Goal: Information Seeking & Learning: Find specific fact

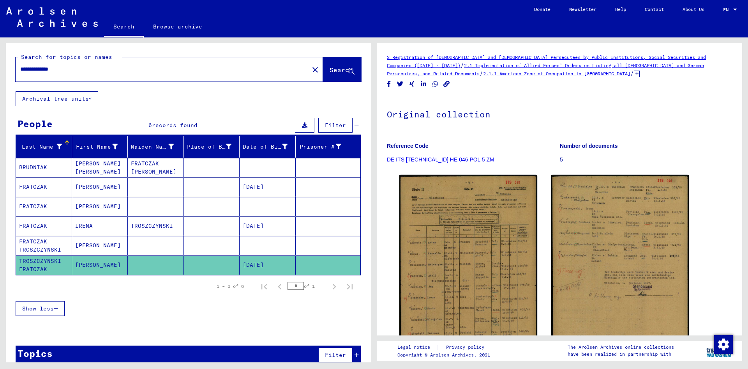
click at [90, 74] on div "**********" at bounding box center [160, 69] width 289 height 18
drag, startPoint x: 57, startPoint y: 72, endPoint x: -2, endPoint y: 73, distance: 58.5
click at [20, 73] on input "**********" at bounding box center [162, 69] width 284 height 8
type input "**********"
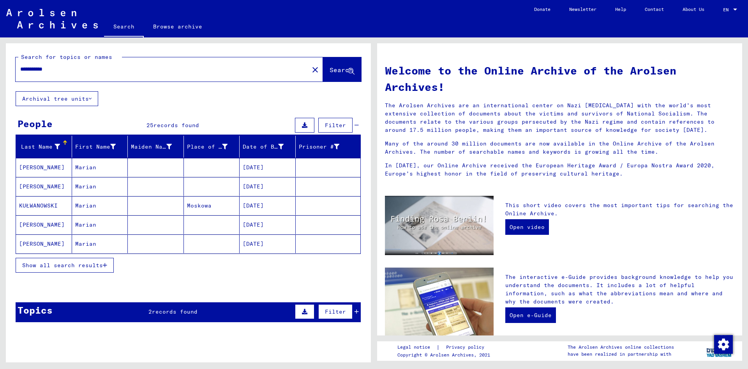
click at [101, 166] on mat-cell "Marian" at bounding box center [100, 167] width 56 height 19
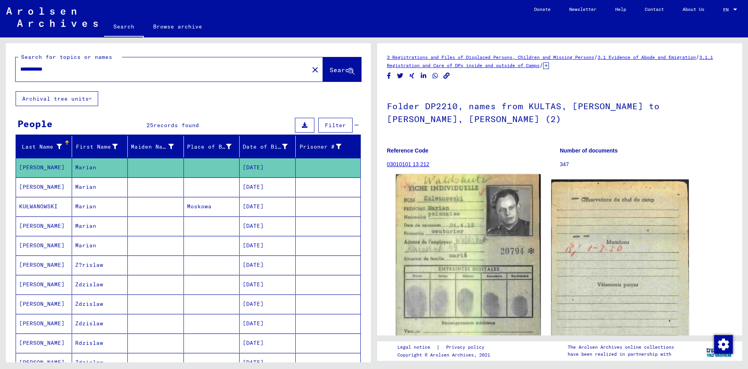
click at [451, 233] on img at bounding box center [468, 279] width 145 height 211
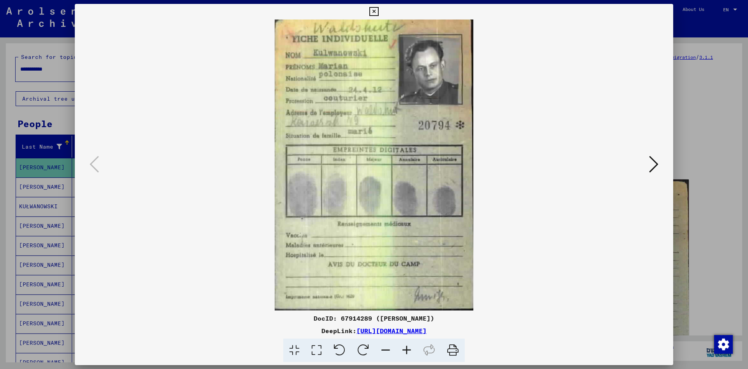
click at [654, 167] on icon at bounding box center [653, 164] width 9 height 19
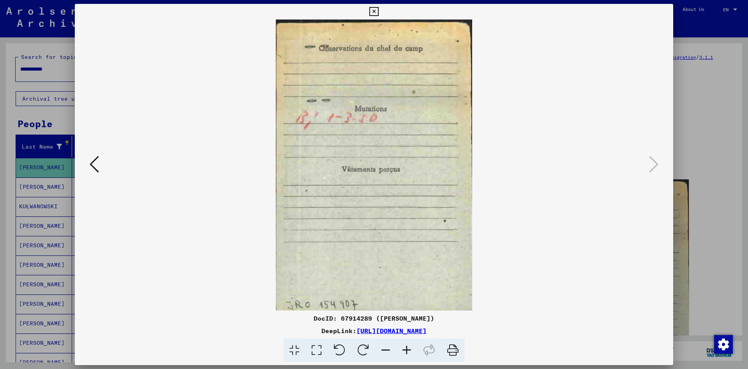
click at [379, 9] on icon at bounding box center [374, 11] width 9 height 9
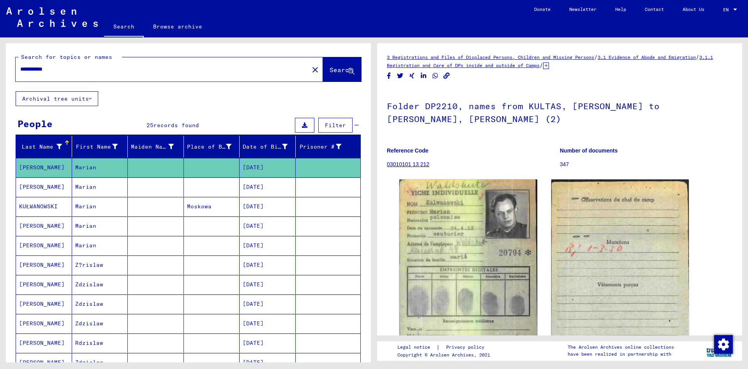
click at [108, 186] on mat-cell "Marian" at bounding box center [100, 186] width 56 height 19
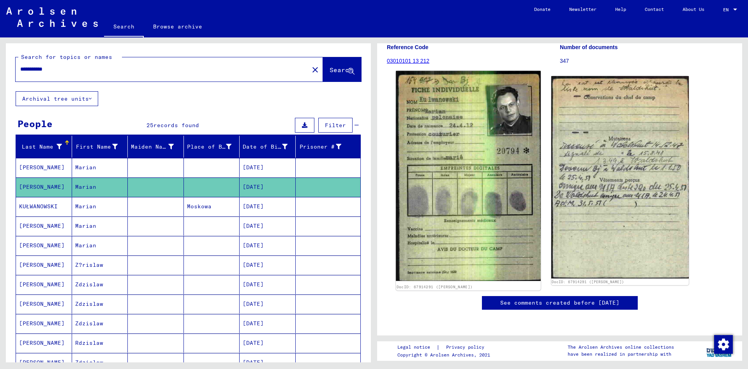
click at [480, 156] on img at bounding box center [468, 176] width 145 height 210
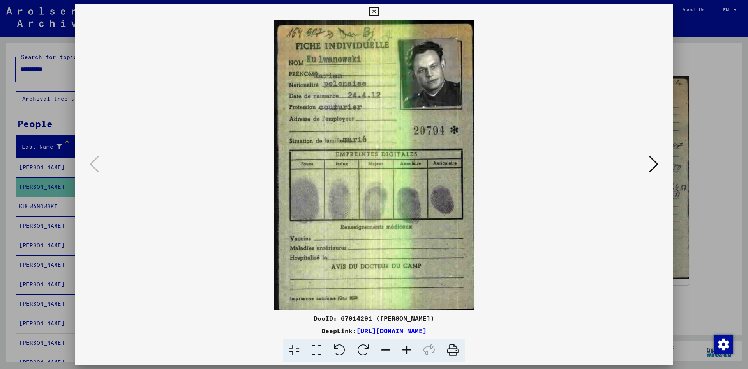
click at [655, 162] on icon at bounding box center [653, 164] width 9 height 19
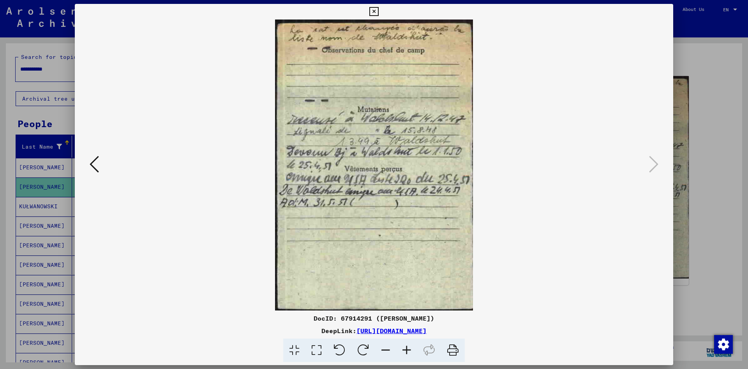
click at [559, 103] on img at bounding box center [374, 164] width 546 height 291
click at [379, 14] on icon at bounding box center [374, 11] width 9 height 9
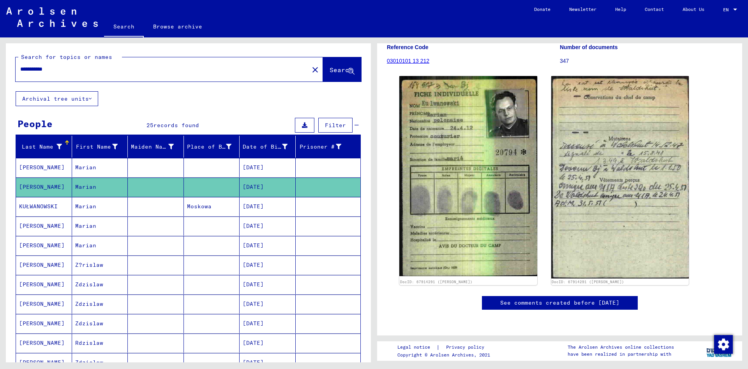
click at [102, 207] on mat-cell "Marian" at bounding box center [100, 206] width 56 height 19
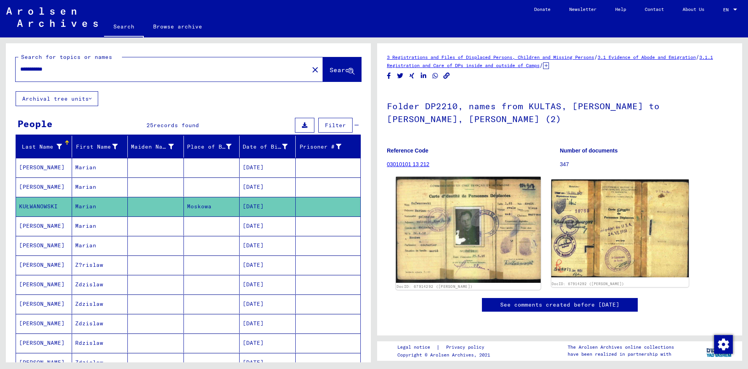
click at [427, 227] on img at bounding box center [468, 230] width 145 height 106
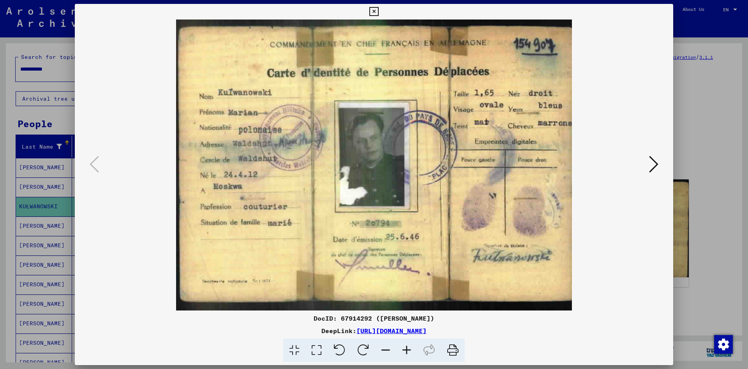
click at [706, 77] on div at bounding box center [374, 184] width 748 height 369
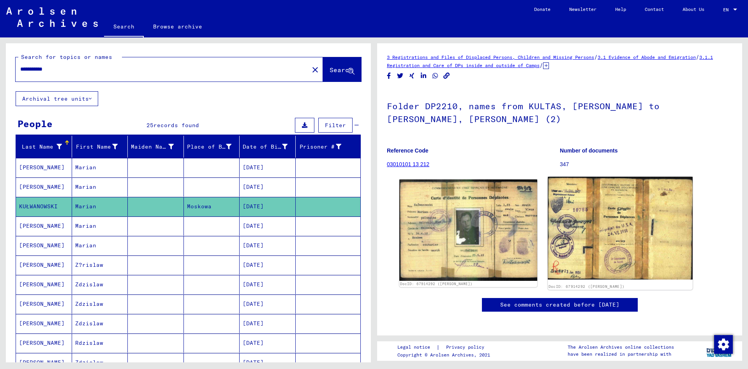
click at [603, 191] on img at bounding box center [620, 228] width 145 height 103
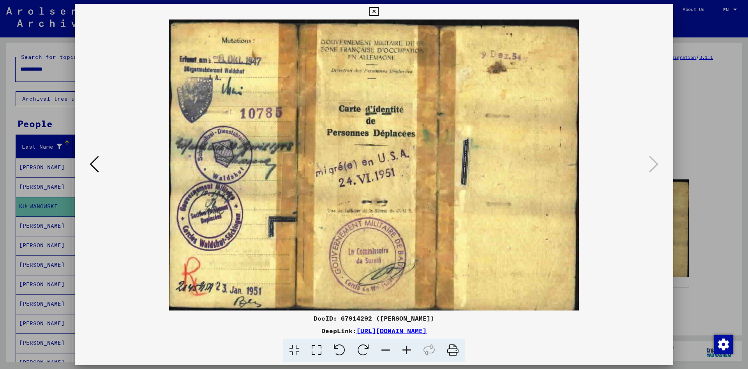
click at [684, 96] on div at bounding box center [374, 184] width 748 height 369
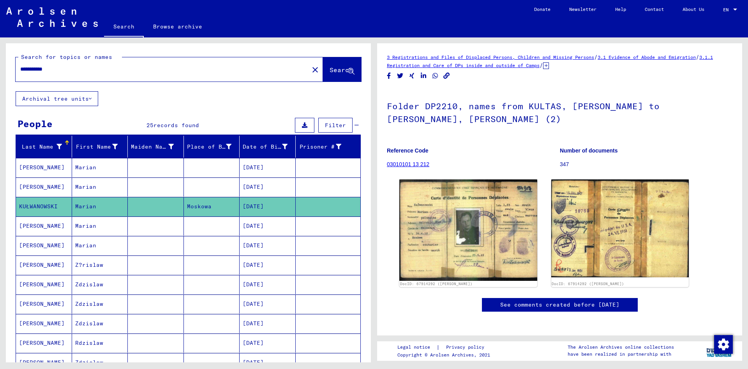
click at [231, 226] on mat-cell at bounding box center [212, 225] width 56 height 19
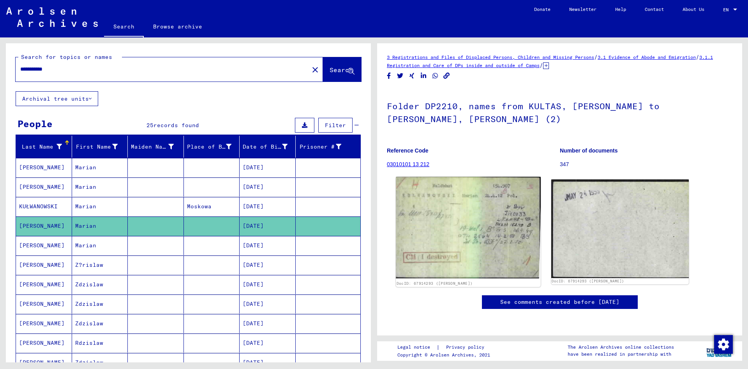
click at [439, 215] on img at bounding box center [468, 228] width 145 height 102
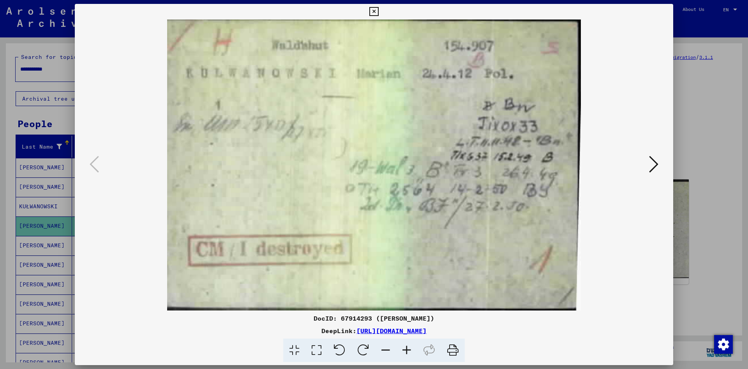
click at [649, 173] on button at bounding box center [654, 165] width 14 height 22
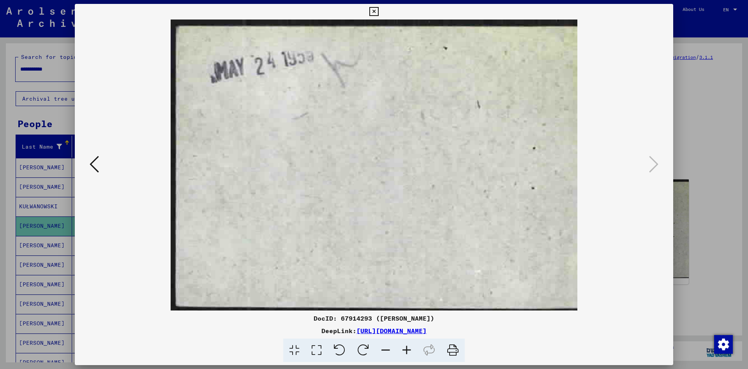
click at [695, 145] on div at bounding box center [374, 184] width 748 height 369
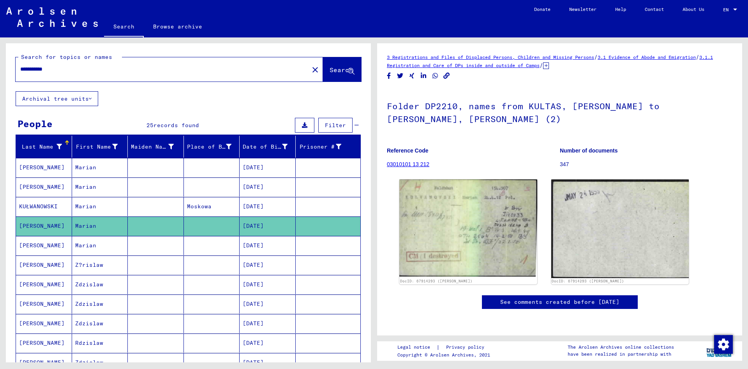
click at [200, 247] on mat-cell at bounding box center [212, 245] width 56 height 19
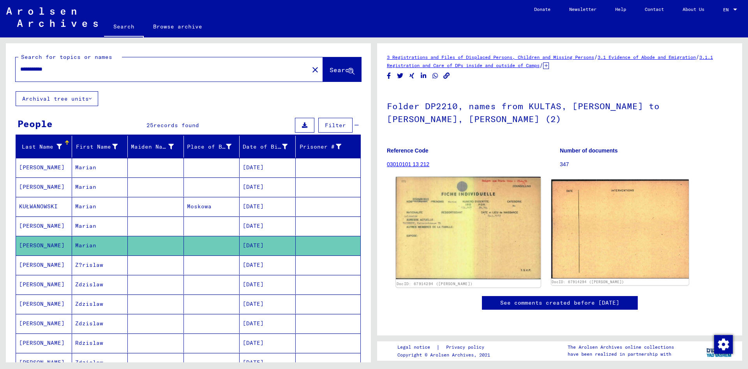
click at [458, 228] on img at bounding box center [468, 228] width 145 height 103
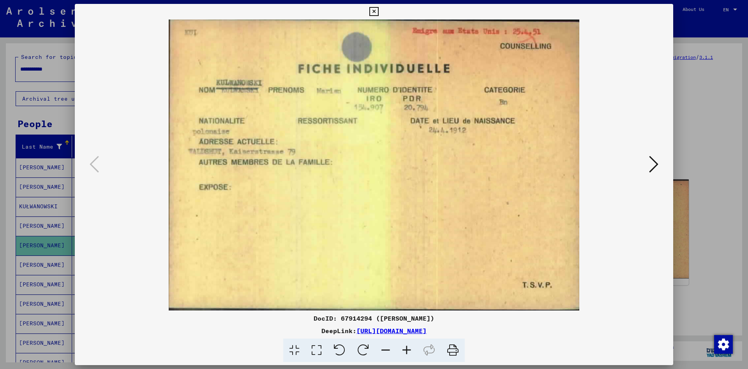
click at [709, 134] on div at bounding box center [374, 184] width 748 height 369
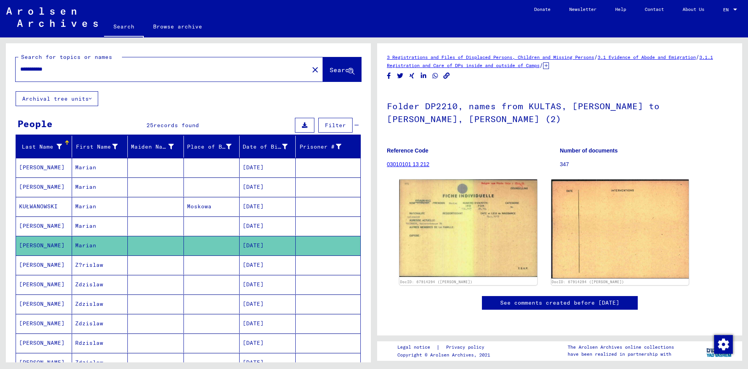
click at [133, 271] on mat-cell at bounding box center [156, 264] width 56 height 19
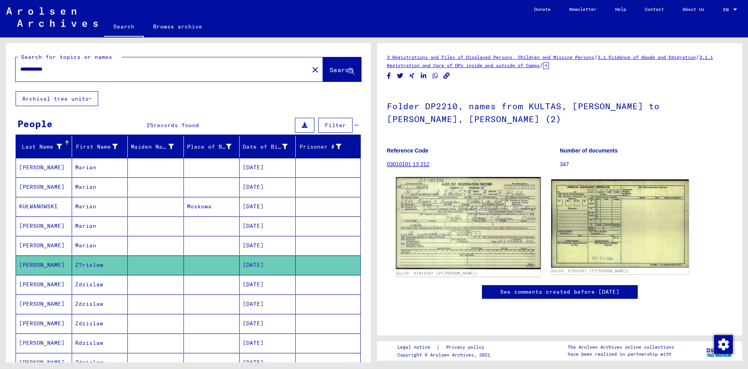
click at [442, 234] on img at bounding box center [468, 223] width 145 height 92
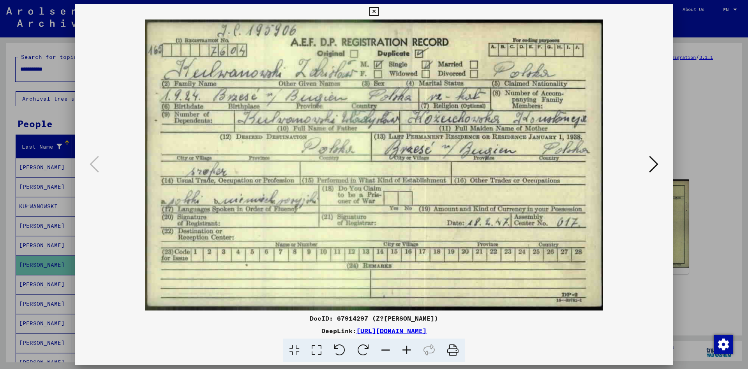
click at [649, 164] on button at bounding box center [654, 165] width 14 height 22
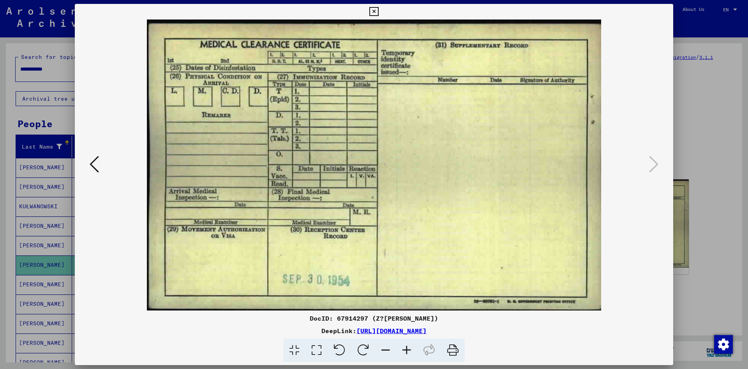
click at [685, 163] on div at bounding box center [374, 184] width 748 height 369
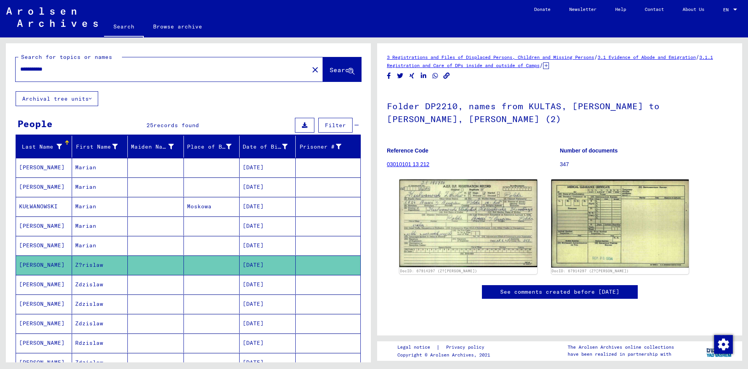
click at [103, 284] on mat-cell "Zdzislaw" at bounding box center [100, 284] width 56 height 19
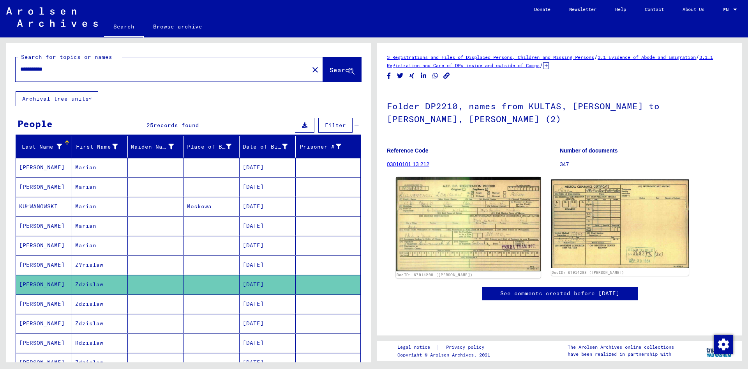
click at [464, 230] on img at bounding box center [468, 224] width 145 height 94
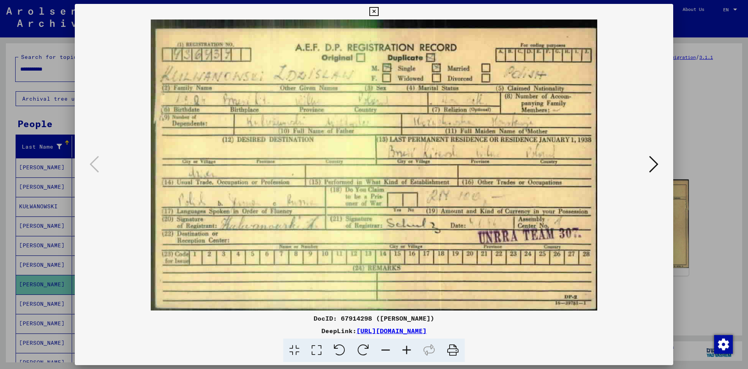
click at [695, 148] on div at bounding box center [374, 184] width 748 height 369
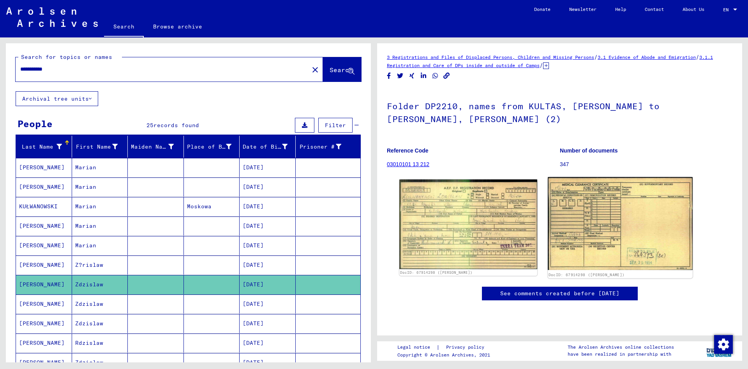
click at [611, 219] on img at bounding box center [620, 223] width 145 height 93
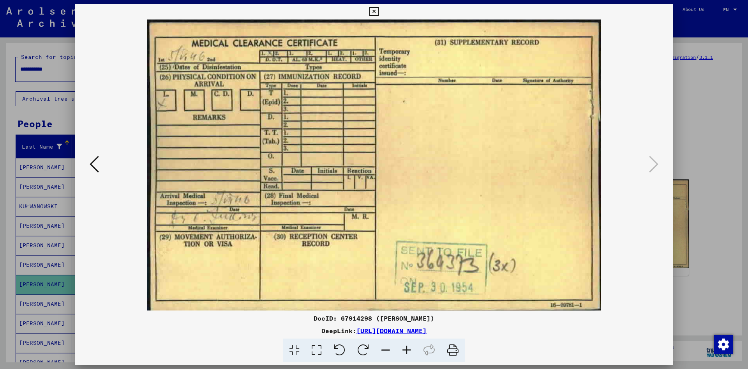
click at [704, 137] on div at bounding box center [374, 184] width 748 height 369
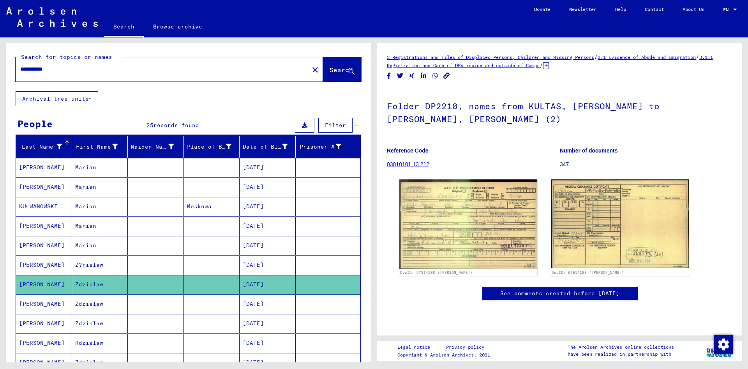
click at [104, 304] on mat-cell "Zdzislaw" at bounding box center [100, 303] width 56 height 19
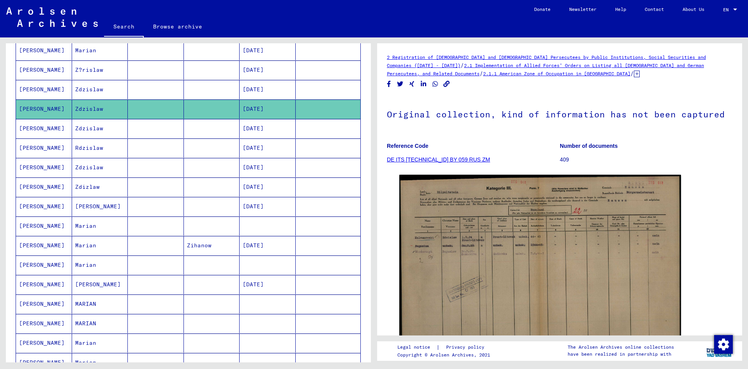
scroll to position [140, 0]
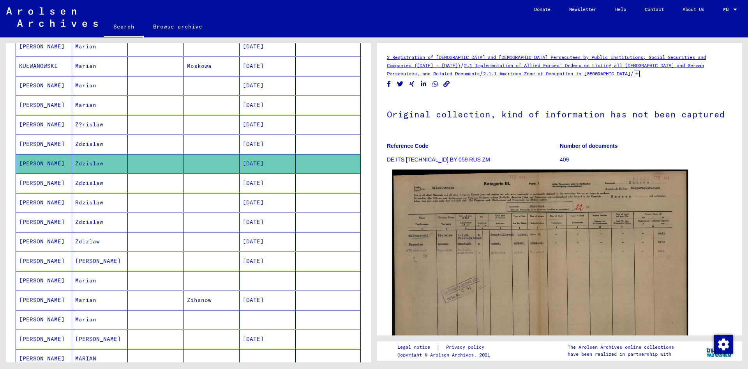
click at [501, 277] on img at bounding box center [541, 276] width 296 height 212
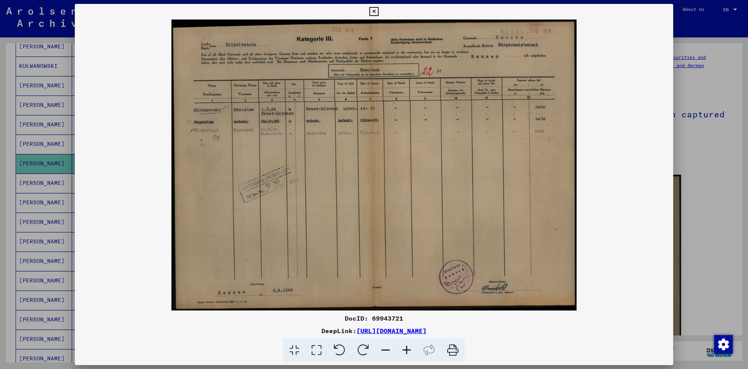
click at [408, 348] on icon at bounding box center [406, 350] width 21 height 24
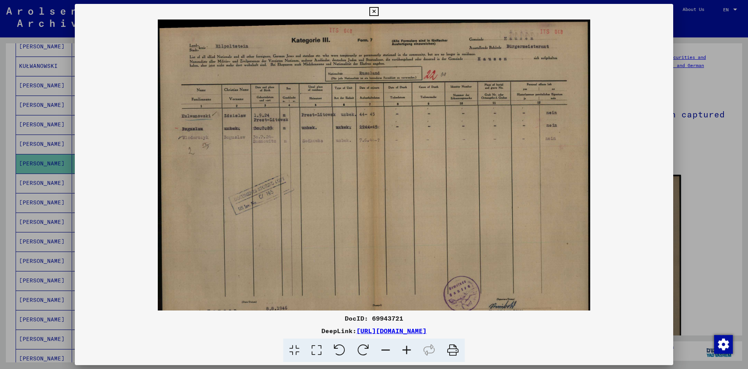
click at [408, 348] on icon at bounding box center [406, 350] width 21 height 24
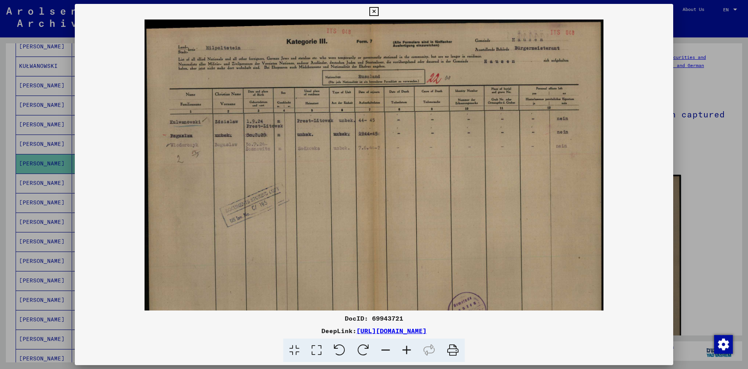
click at [408, 348] on icon at bounding box center [406, 350] width 21 height 24
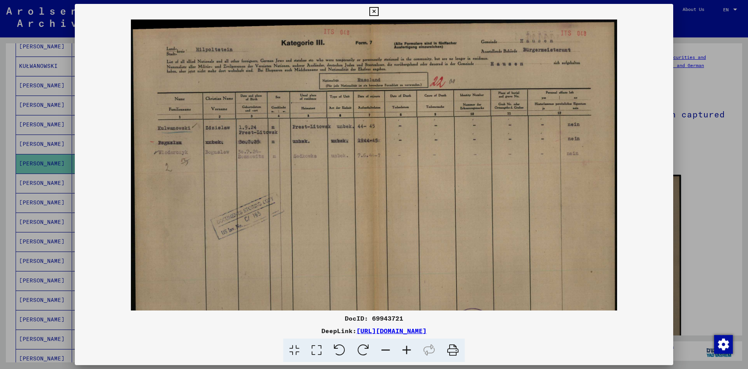
click at [408, 348] on icon at bounding box center [406, 350] width 21 height 24
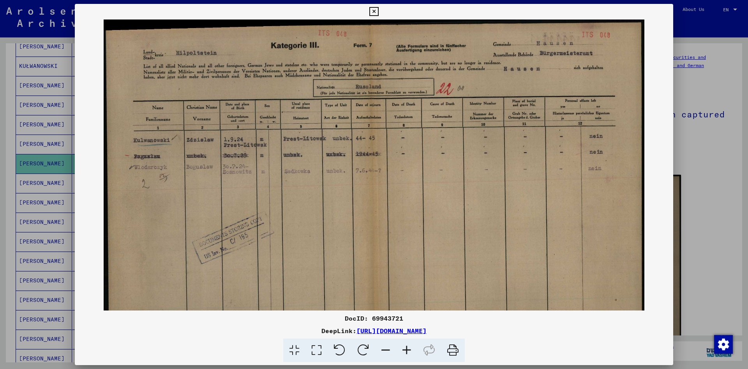
click at [408, 348] on icon at bounding box center [406, 350] width 21 height 24
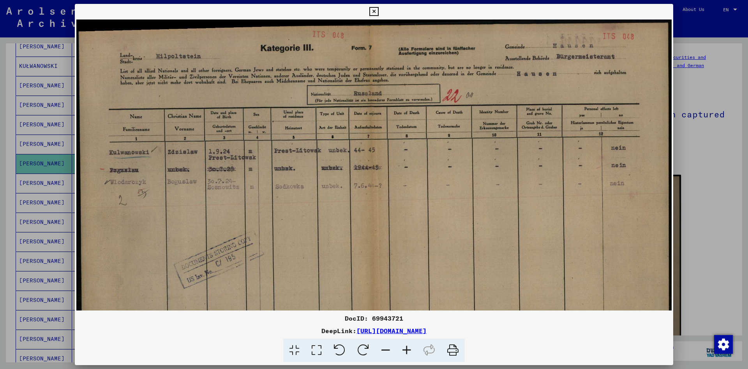
click at [408, 348] on icon at bounding box center [406, 350] width 21 height 24
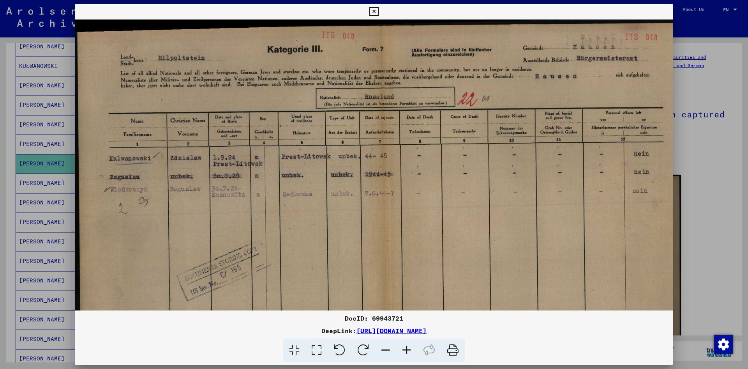
click at [408, 348] on icon at bounding box center [406, 350] width 21 height 24
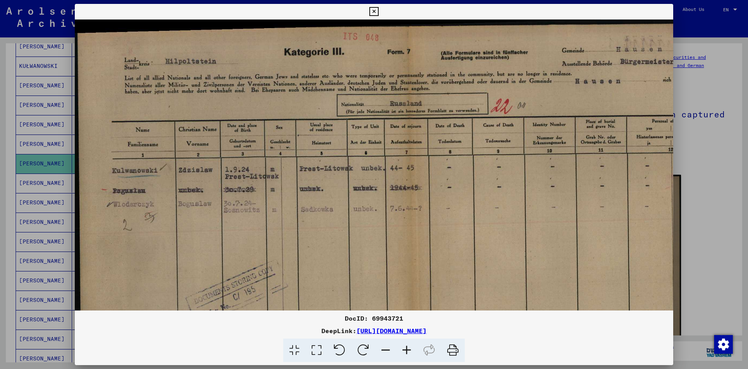
click at [379, 11] on icon at bounding box center [374, 11] width 9 height 9
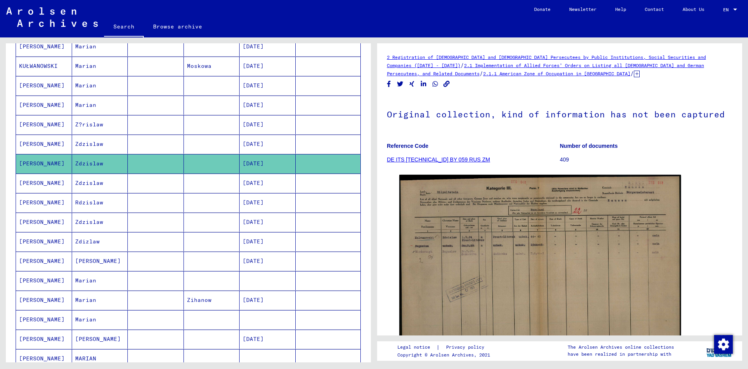
click at [106, 189] on mat-cell "Zdzislaw" at bounding box center [100, 182] width 56 height 19
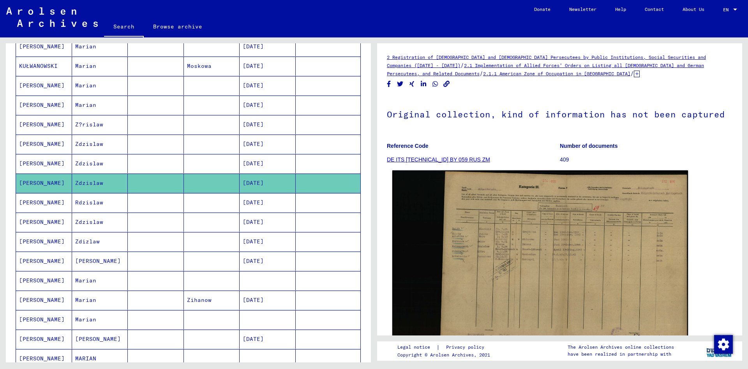
click at [548, 232] on img at bounding box center [541, 259] width 296 height 178
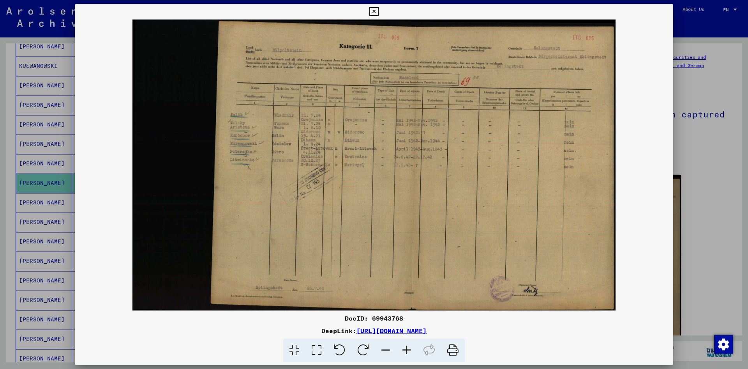
click at [360, 151] on img at bounding box center [374, 164] width 599 height 291
click at [379, 12] on icon at bounding box center [374, 11] width 9 height 9
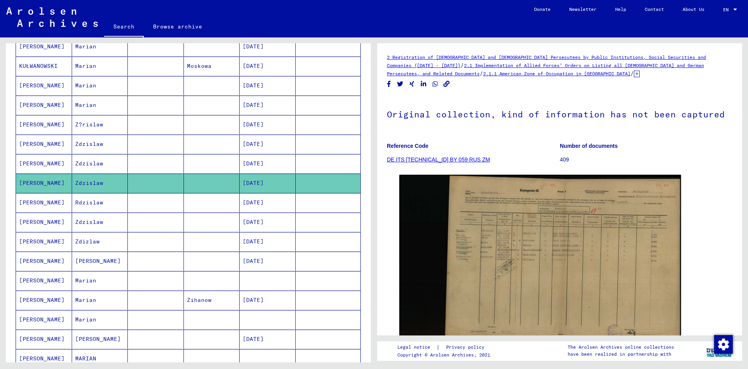
click at [104, 205] on mat-cell "Rdzislaw" at bounding box center [100, 202] width 56 height 19
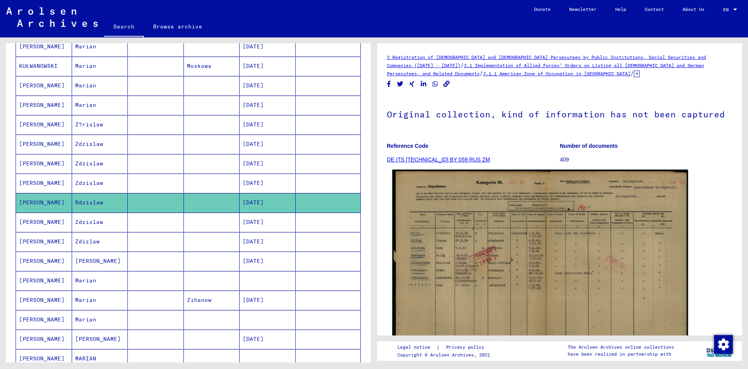
click at [494, 239] on img at bounding box center [541, 275] width 296 height 210
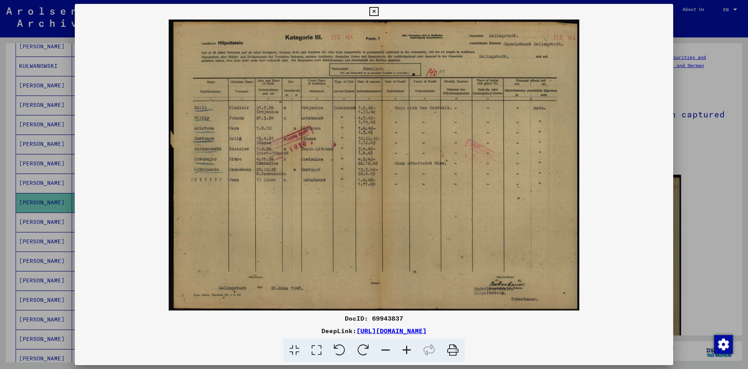
click at [619, 196] on img at bounding box center [374, 164] width 599 height 291
drag, startPoint x: 669, startPoint y: 12, endPoint x: 393, endPoint y: 71, distance: 281.8
click at [379, 12] on icon at bounding box center [374, 11] width 9 height 9
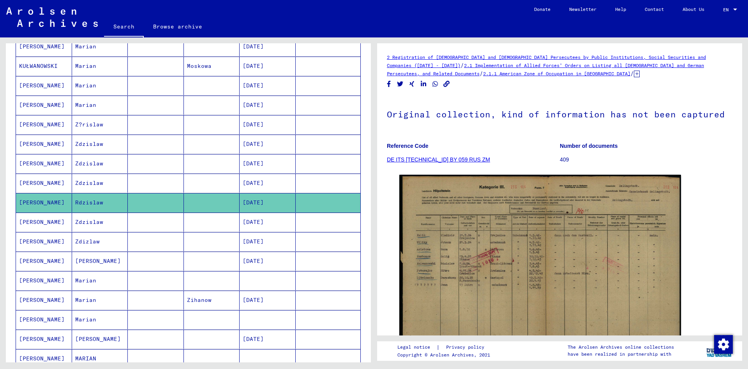
click at [51, 224] on mat-cell "[PERSON_NAME]" at bounding box center [44, 221] width 56 height 19
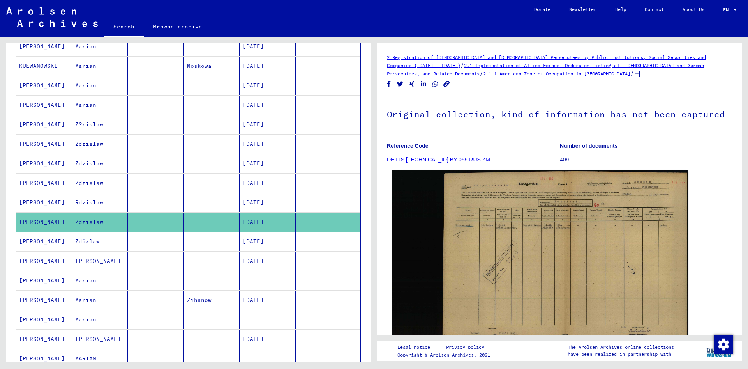
click at [545, 240] on img at bounding box center [541, 258] width 296 height 177
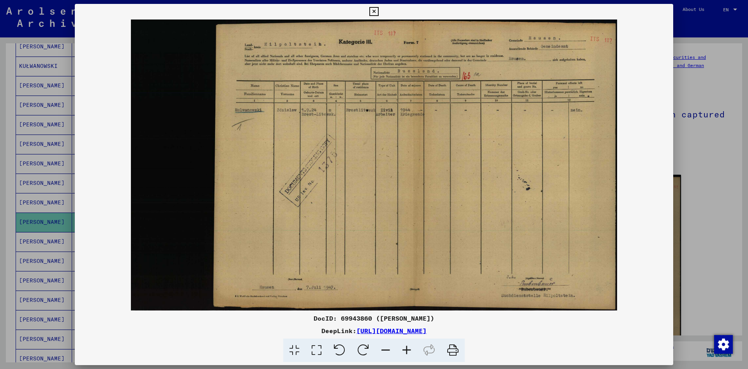
click at [652, 175] on img at bounding box center [374, 164] width 599 height 291
click at [379, 11] on icon at bounding box center [374, 11] width 9 height 9
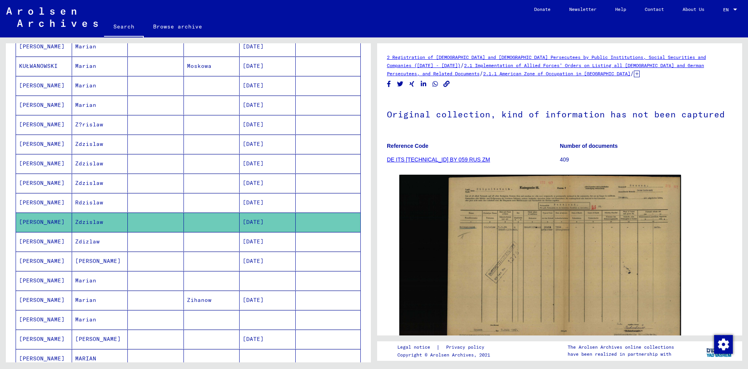
click at [104, 246] on mat-cell "Zdizlaw" at bounding box center [100, 241] width 56 height 19
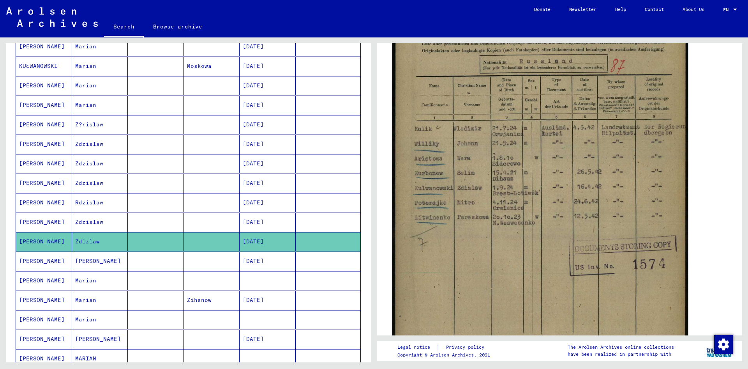
scroll to position [140, 0]
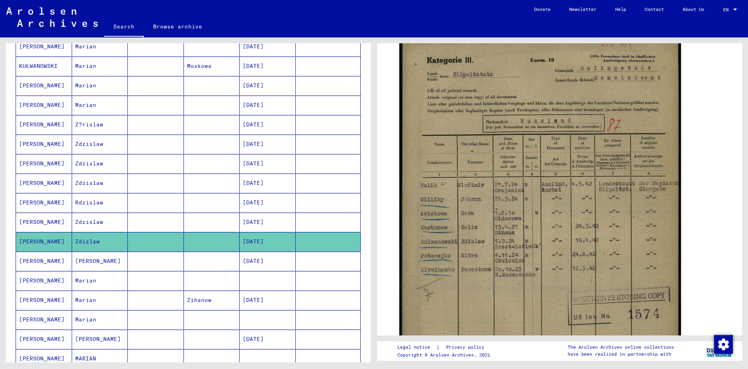
click at [724, 91] on div "DocID: 69943971" at bounding box center [560, 235] width 346 height 409
click at [56, 264] on mat-cell "[PERSON_NAME]" at bounding box center [44, 260] width 56 height 19
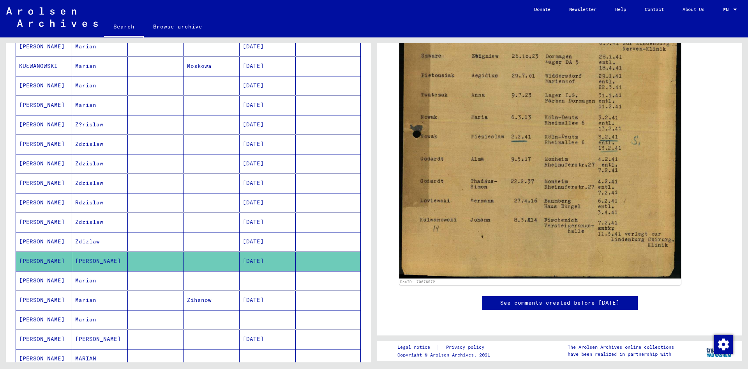
scroll to position [546, 0]
click at [111, 284] on mat-cell "Marian" at bounding box center [100, 280] width 56 height 19
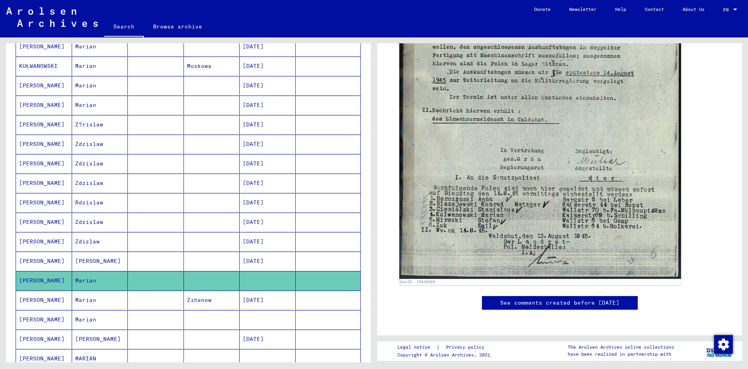
scroll to position [421, 0]
click at [144, 297] on mat-cell at bounding box center [156, 299] width 56 height 19
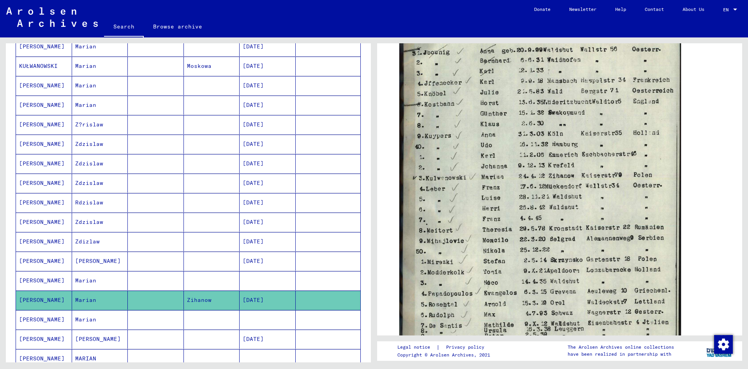
scroll to position [281, 0]
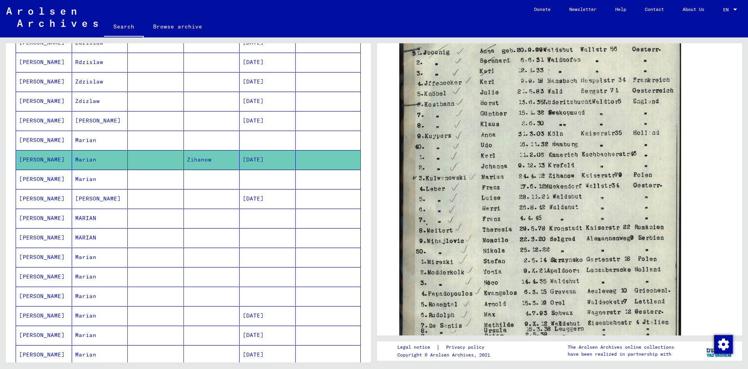
click at [94, 168] on mat-cell "Marian" at bounding box center [100, 159] width 56 height 19
click at [99, 188] on mat-cell "Marian" at bounding box center [100, 179] width 56 height 19
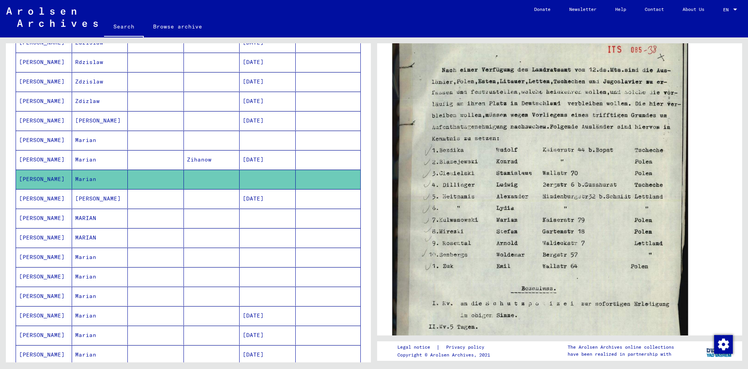
scroll to position [281, 0]
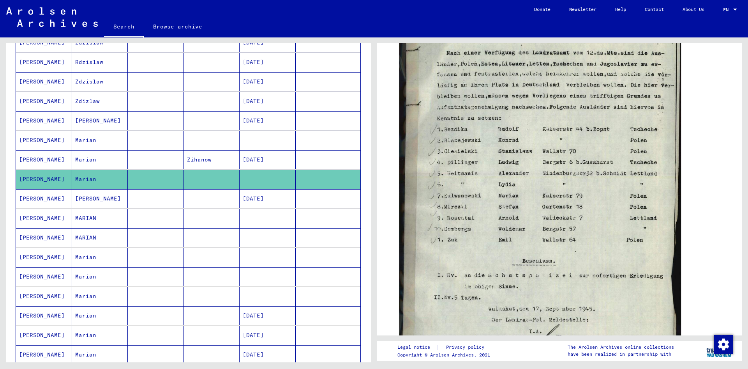
click at [92, 202] on mat-cell "[PERSON_NAME]" at bounding box center [100, 198] width 56 height 19
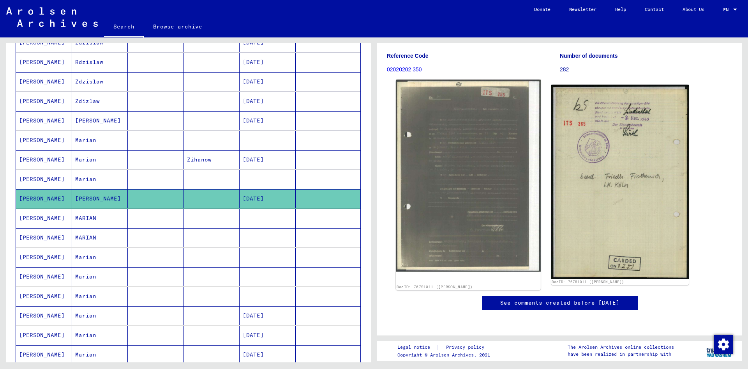
click at [461, 121] on img at bounding box center [468, 176] width 145 height 192
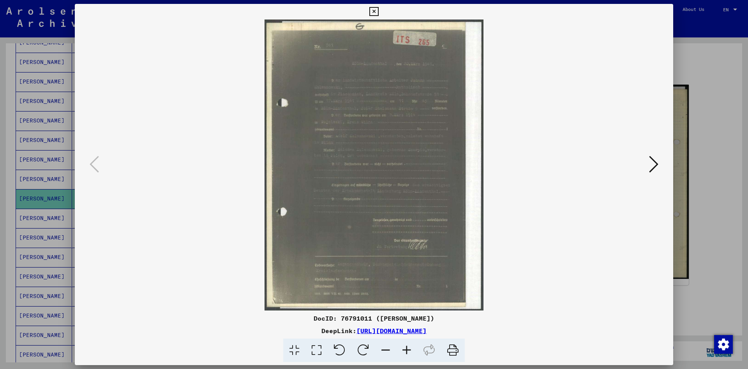
click at [407, 349] on icon at bounding box center [406, 350] width 21 height 24
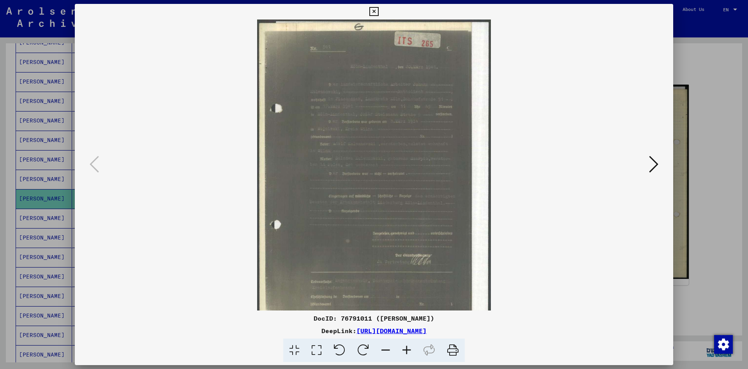
click at [407, 349] on icon at bounding box center [406, 350] width 21 height 24
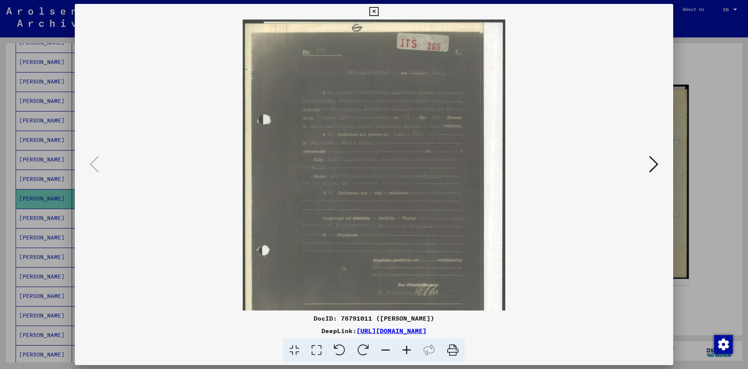
click at [407, 349] on icon at bounding box center [406, 350] width 21 height 24
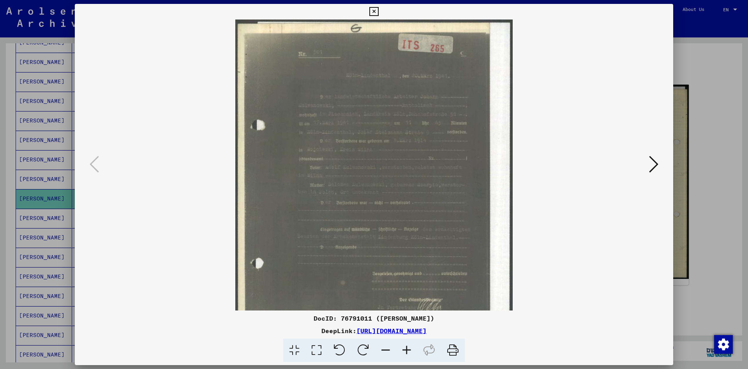
click at [407, 349] on icon at bounding box center [406, 350] width 21 height 24
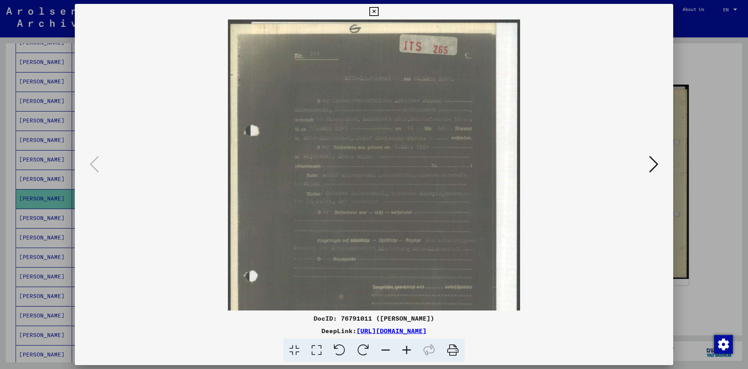
click at [407, 349] on icon at bounding box center [406, 350] width 21 height 24
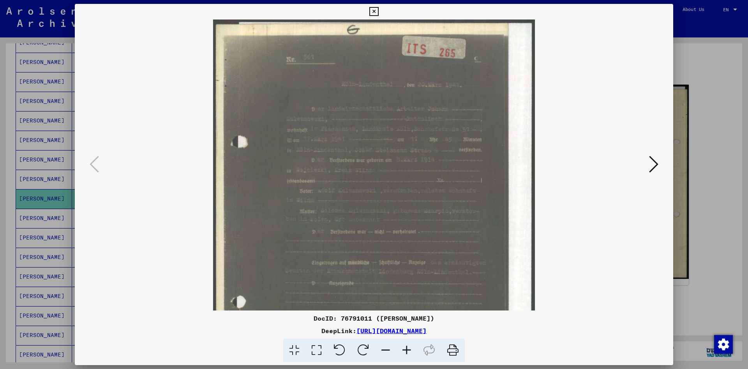
click at [407, 349] on icon at bounding box center [406, 350] width 21 height 24
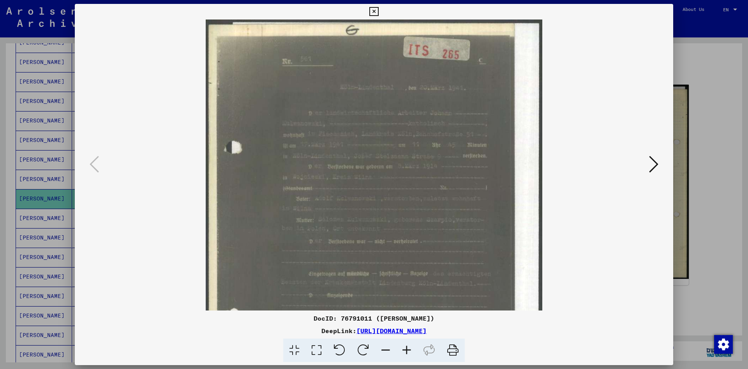
click at [407, 349] on icon at bounding box center [406, 350] width 21 height 24
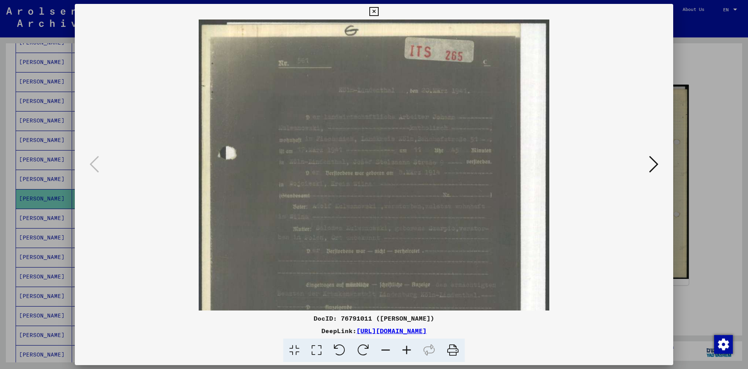
click at [407, 349] on icon at bounding box center [406, 350] width 21 height 24
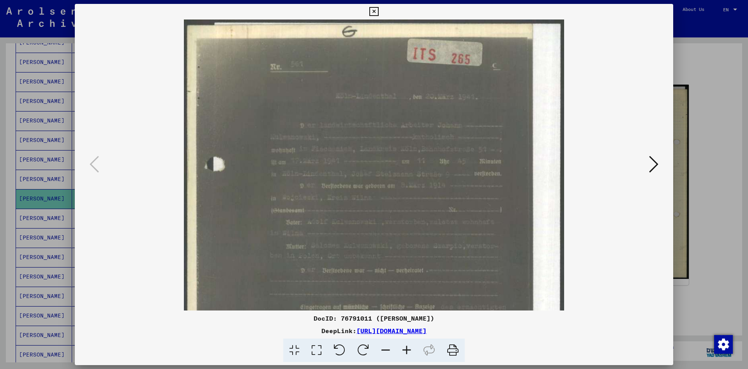
click at [407, 349] on icon at bounding box center [406, 350] width 21 height 24
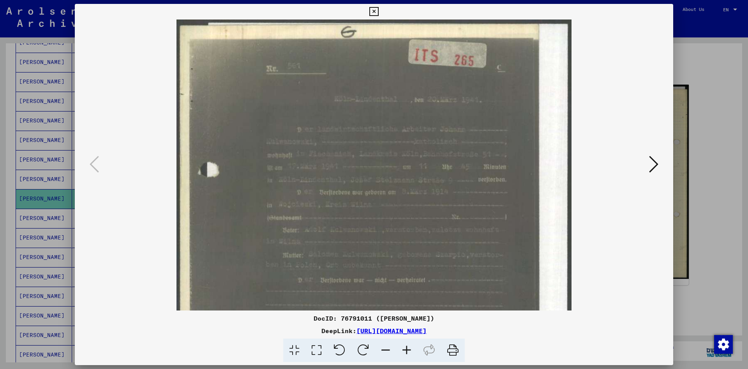
click at [407, 349] on icon at bounding box center [406, 350] width 21 height 24
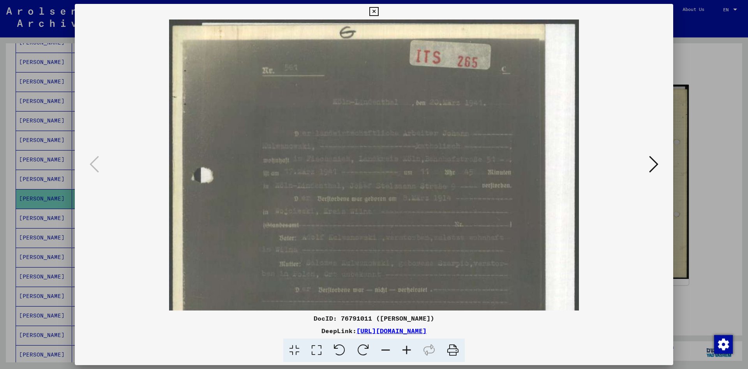
click at [407, 349] on icon at bounding box center [406, 350] width 21 height 24
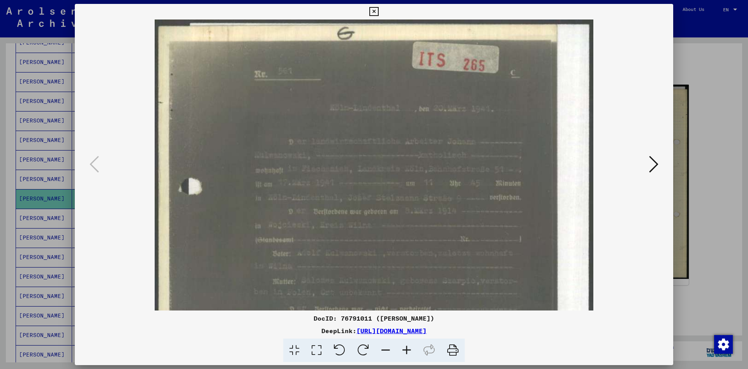
click at [407, 349] on icon at bounding box center [406, 350] width 21 height 24
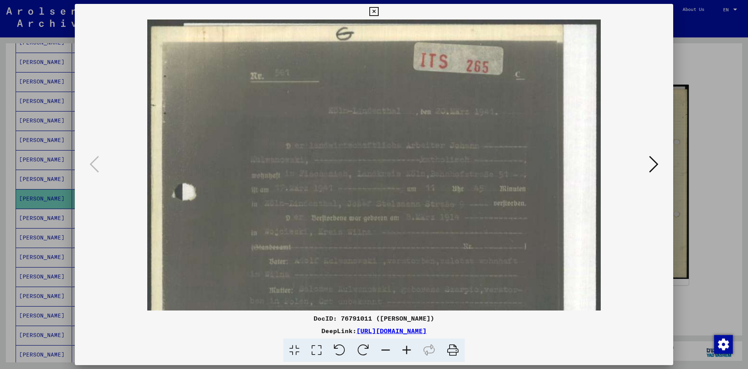
click at [407, 349] on icon at bounding box center [406, 350] width 21 height 24
click at [379, 13] on icon at bounding box center [374, 11] width 9 height 9
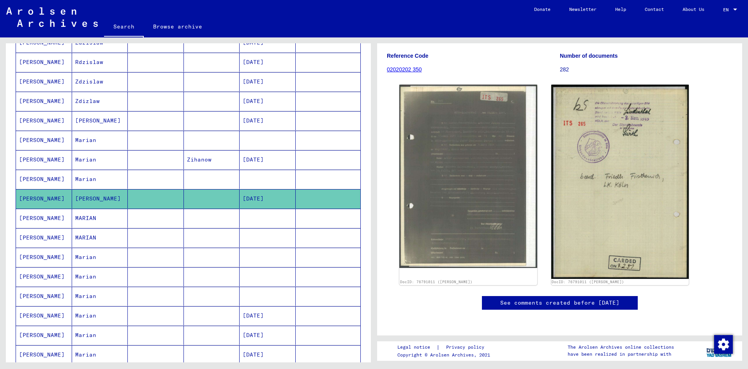
click at [91, 218] on mat-cell "MARIAN" at bounding box center [100, 218] width 56 height 19
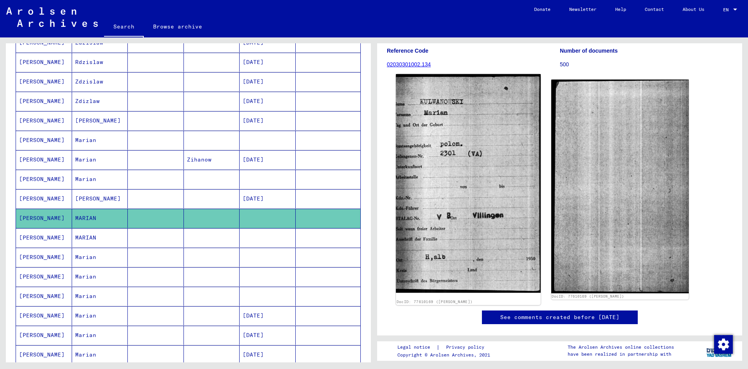
scroll to position [140, 0]
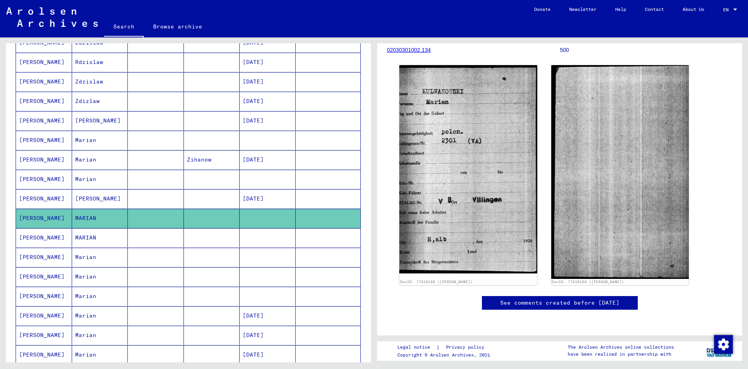
click at [132, 239] on mat-cell at bounding box center [156, 237] width 56 height 19
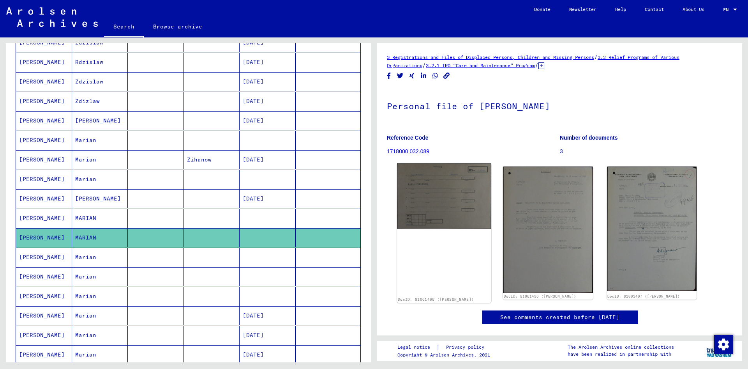
click at [438, 204] on img at bounding box center [444, 196] width 94 height 66
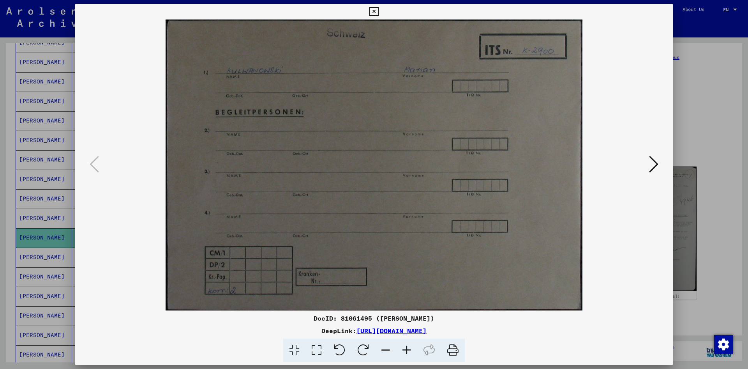
click at [663, 166] on div at bounding box center [374, 164] width 599 height 291
click at [654, 166] on icon at bounding box center [653, 164] width 9 height 19
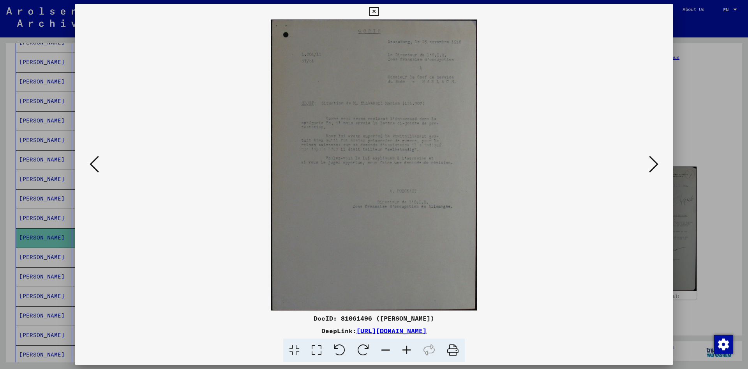
click at [408, 348] on icon at bounding box center [406, 350] width 21 height 24
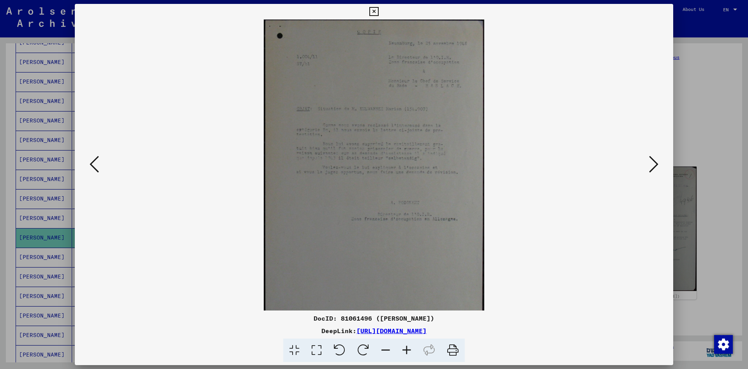
click at [404, 348] on icon at bounding box center [406, 350] width 21 height 24
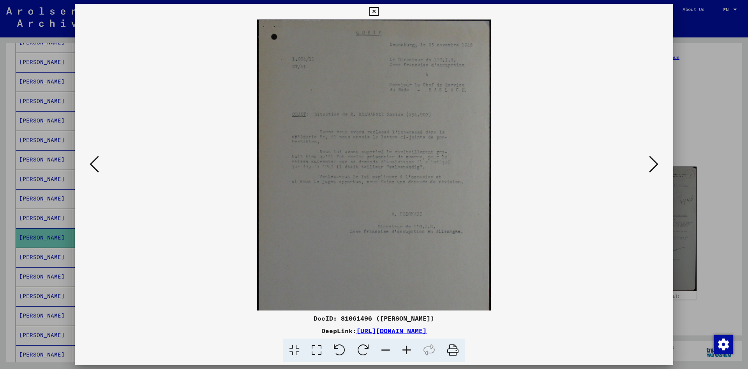
click at [404, 348] on icon at bounding box center [406, 350] width 21 height 24
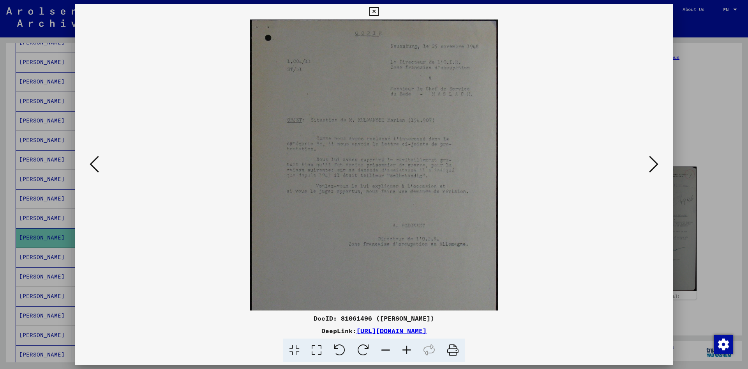
click at [404, 348] on icon at bounding box center [406, 350] width 21 height 24
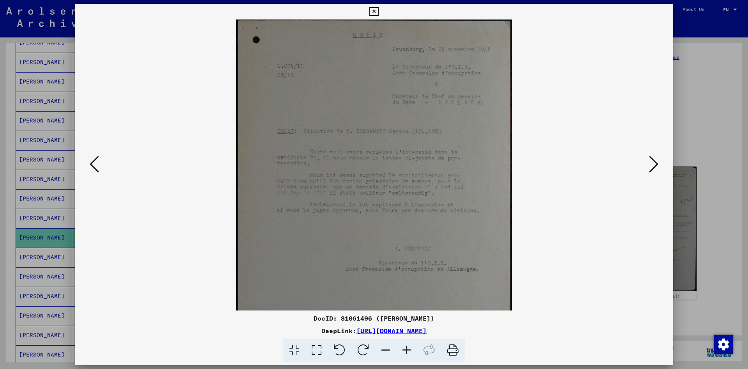
click at [404, 348] on icon at bounding box center [406, 350] width 21 height 24
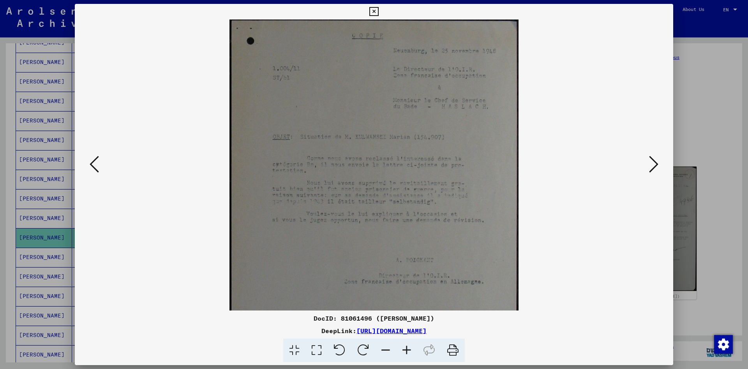
click at [404, 348] on icon at bounding box center [406, 350] width 21 height 24
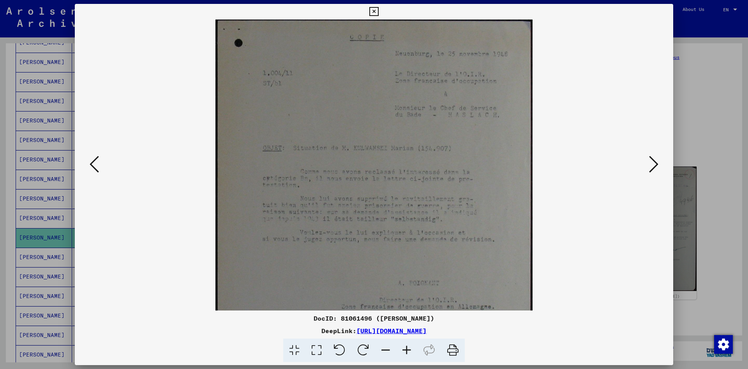
click at [404, 348] on icon at bounding box center [406, 350] width 21 height 24
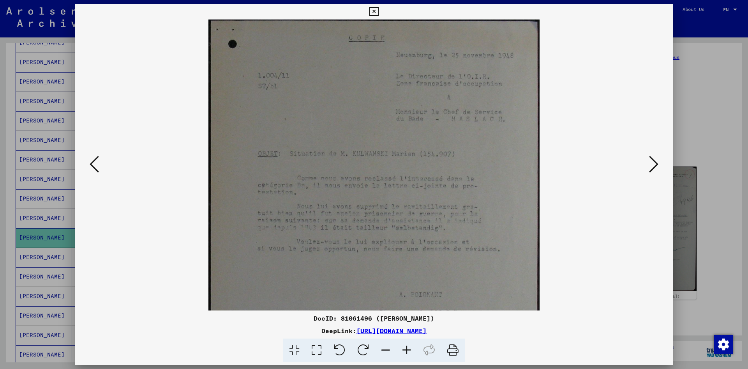
click at [657, 165] on icon at bounding box center [653, 164] width 9 height 19
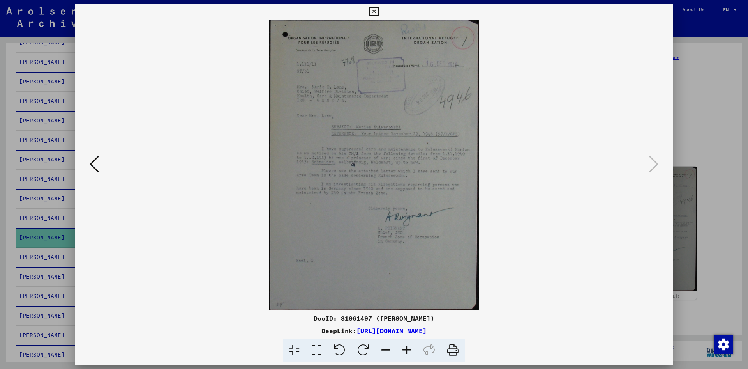
click at [405, 350] on icon at bounding box center [406, 350] width 21 height 24
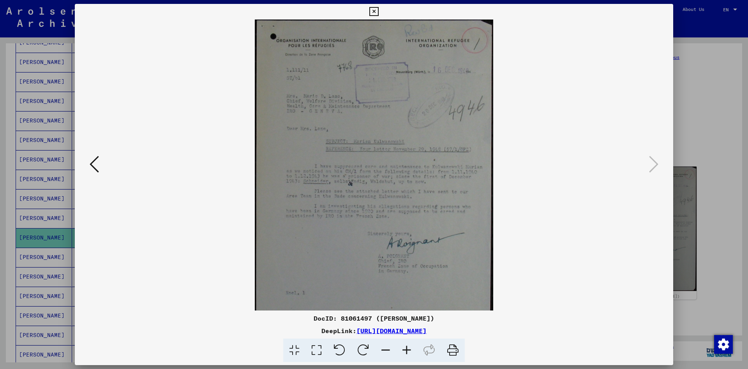
click at [405, 350] on icon at bounding box center [406, 350] width 21 height 24
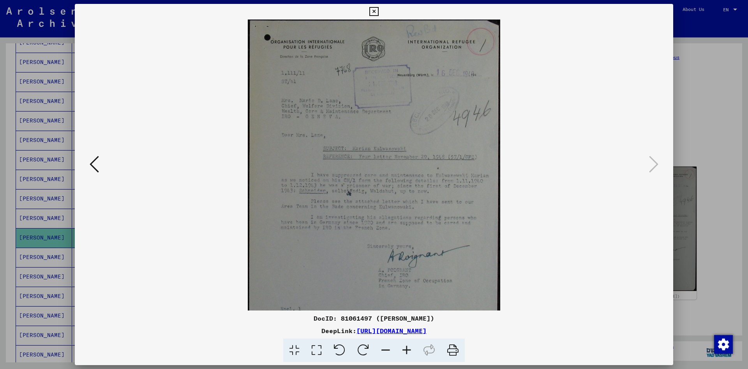
click at [405, 350] on icon at bounding box center [406, 350] width 21 height 24
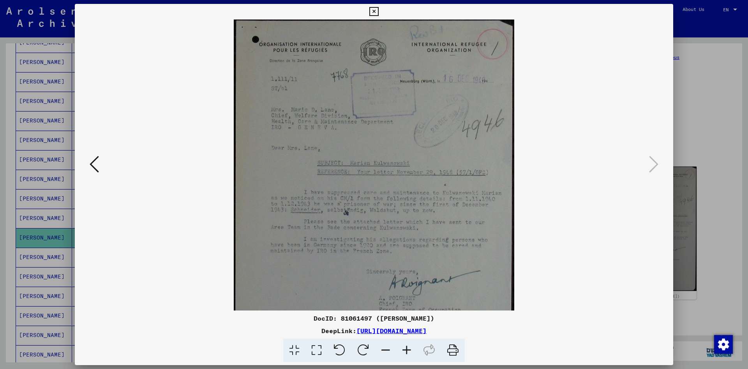
click at [405, 350] on icon at bounding box center [406, 350] width 21 height 24
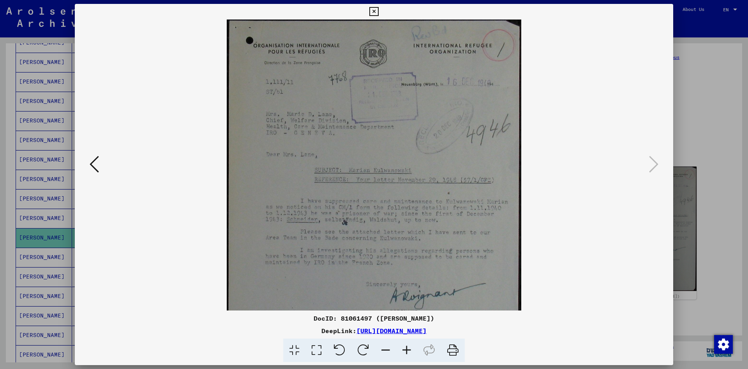
click at [405, 350] on icon at bounding box center [406, 350] width 21 height 24
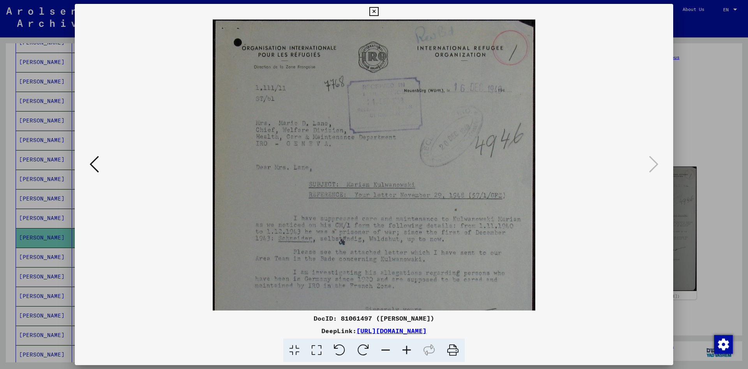
click at [618, 159] on viewer-one-image at bounding box center [374, 164] width 546 height 291
click at [379, 11] on icon at bounding box center [374, 11] width 9 height 9
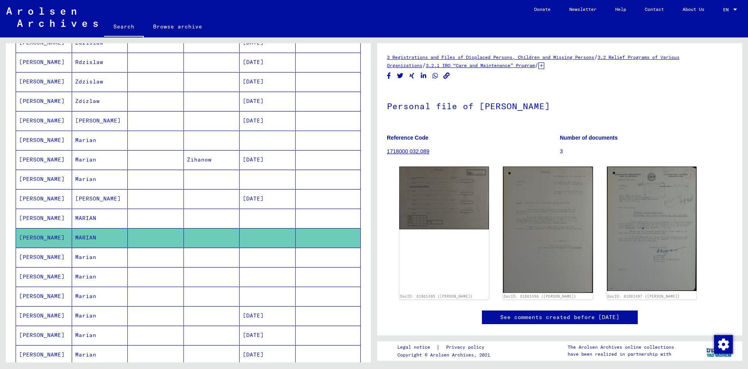
click at [104, 257] on mat-cell "Marian" at bounding box center [100, 257] width 56 height 19
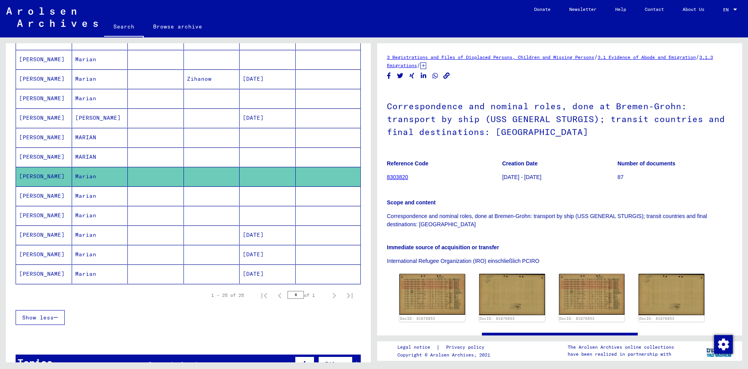
scroll to position [421, 0]
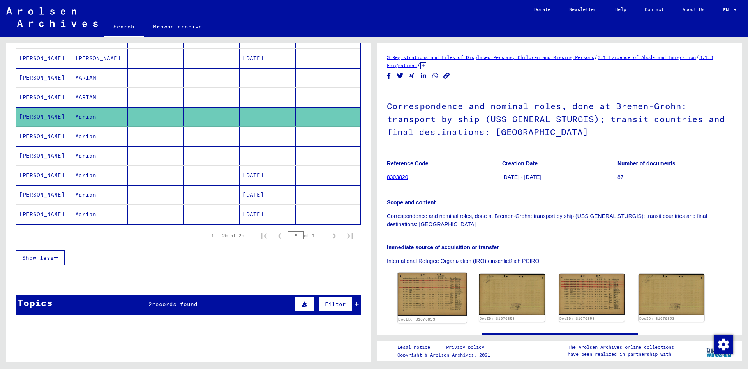
click at [421, 285] on img at bounding box center [432, 293] width 69 height 43
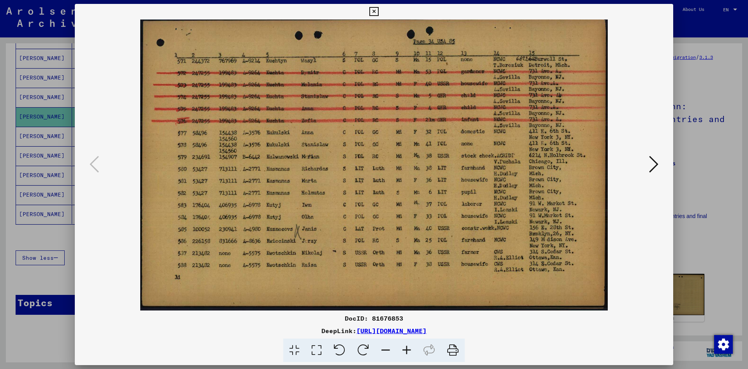
click at [656, 151] on div at bounding box center [374, 164] width 599 height 291
click at [656, 152] on div at bounding box center [374, 164] width 599 height 291
click at [655, 161] on icon at bounding box center [653, 164] width 9 height 19
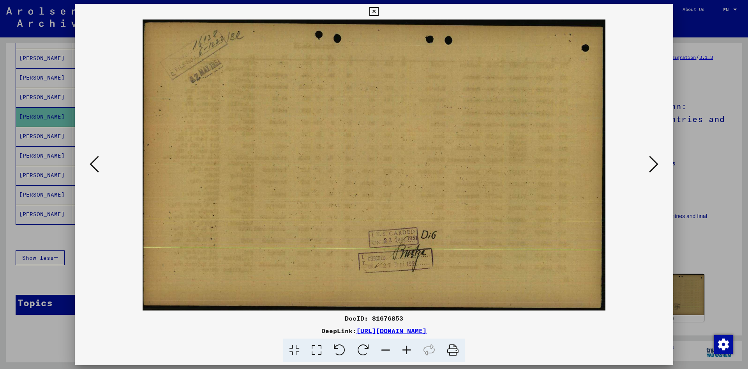
click at [655, 161] on icon at bounding box center [653, 164] width 9 height 19
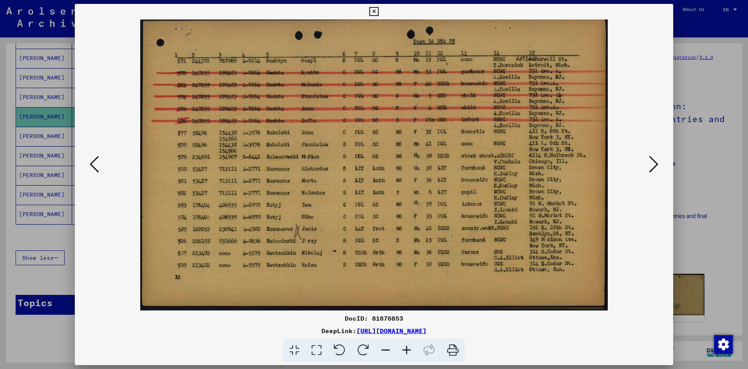
drag, startPoint x: 672, startPoint y: 12, endPoint x: 661, endPoint y: 12, distance: 10.5
click at [379, 12] on icon at bounding box center [374, 11] width 9 height 9
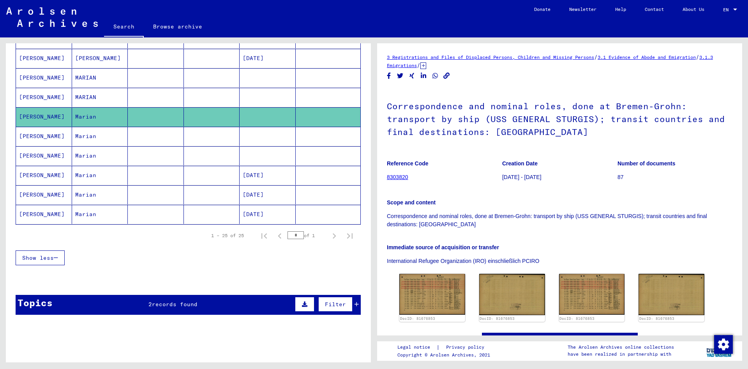
click at [90, 133] on mat-cell "Marian" at bounding box center [100, 136] width 56 height 19
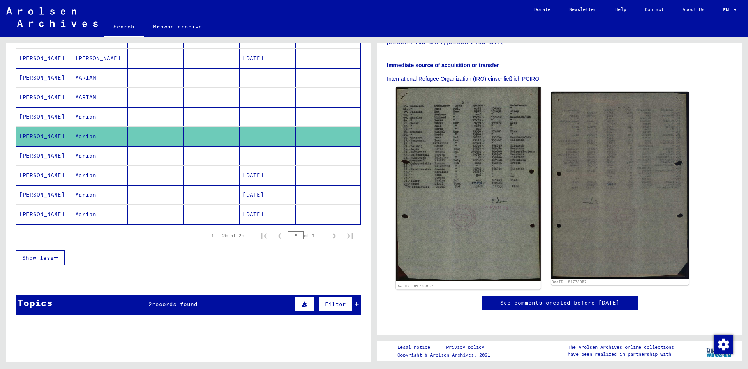
click at [454, 138] on img at bounding box center [468, 184] width 145 height 194
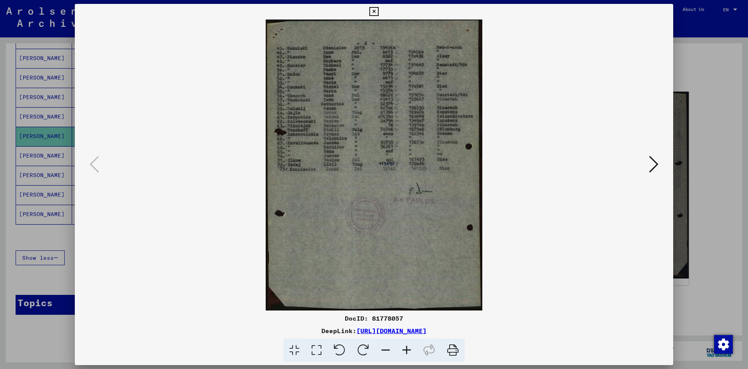
drag, startPoint x: 672, startPoint y: 13, endPoint x: 344, endPoint y: 40, distance: 329.3
click at [381, 12] on button at bounding box center [374, 12] width 14 height 16
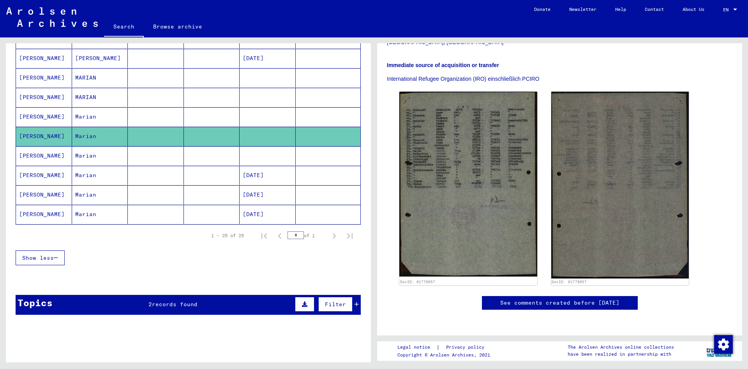
click at [104, 157] on mat-cell "Marian" at bounding box center [100, 155] width 56 height 19
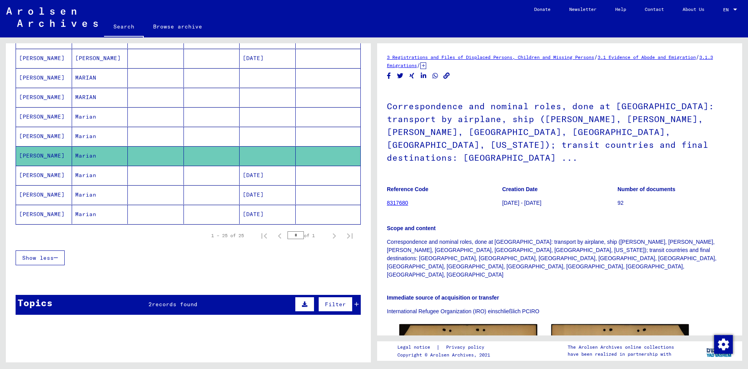
scroll to position [117, 0]
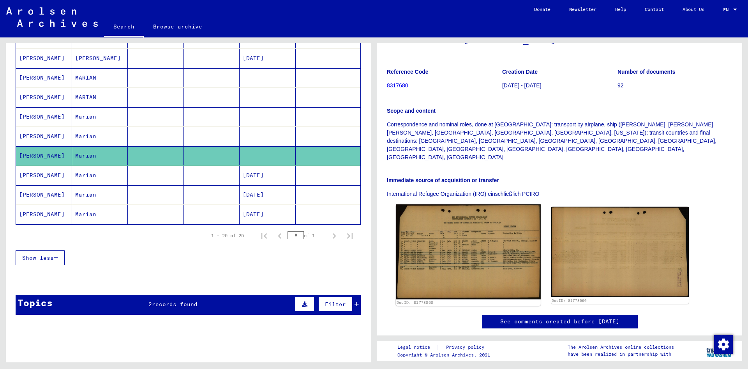
click at [448, 234] on img at bounding box center [468, 251] width 145 height 95
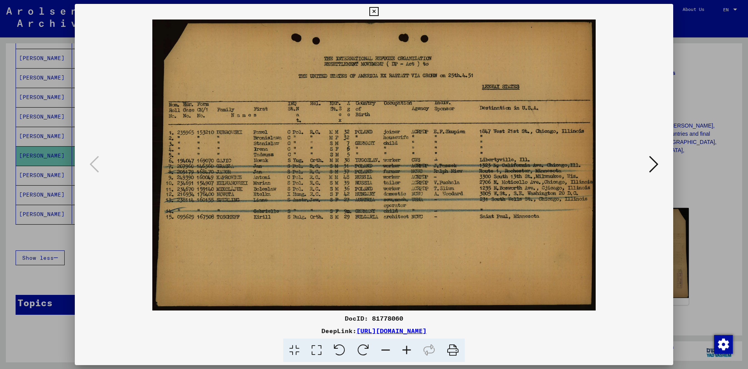
click at [379, 11] on icon at bounding box center [374, 11] width 9 height 9
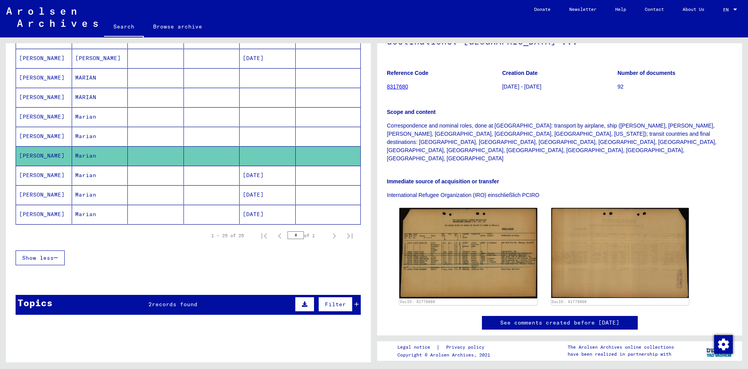
click at [109, 174] on mat-cell "Marian" at bounding box center [100, 175] width 56 height 19
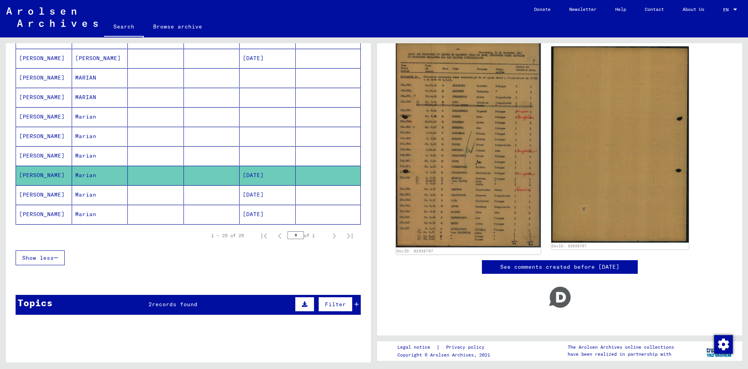
click at [452, 159] on img at bounding box center [468, 144] width 145 height 206
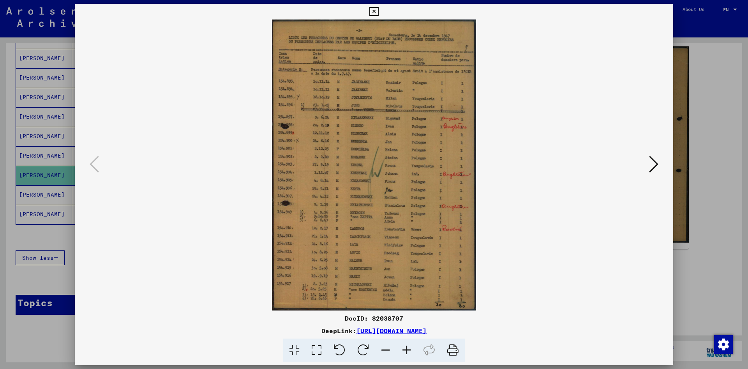
click at [379, 10] on icon at bounding box center [374, 11] width 9 height 9
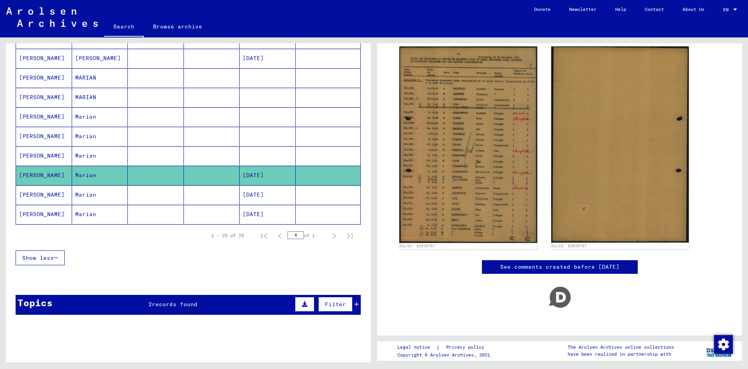
click at [167, 198] on mat-cell at bounding box center [156, 194] width 56 height 19
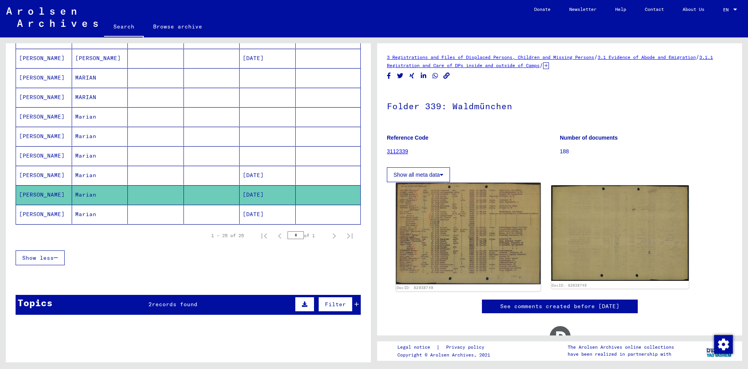
click at [504, 229] on img at bounding box center [468, 233] width 145 height 101
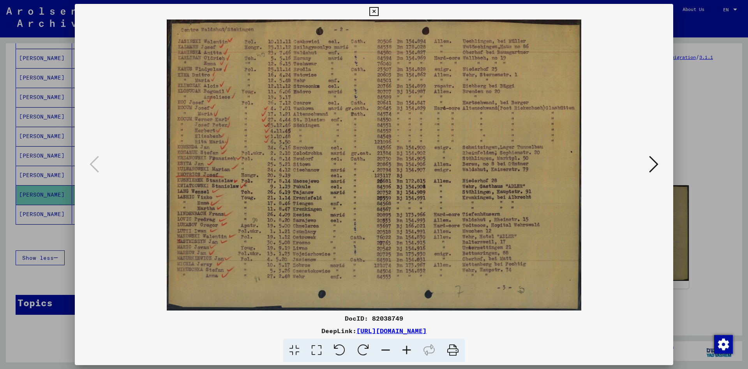
click at [379, 10] on icon at bounding box center [374, 11] width 9 height 9
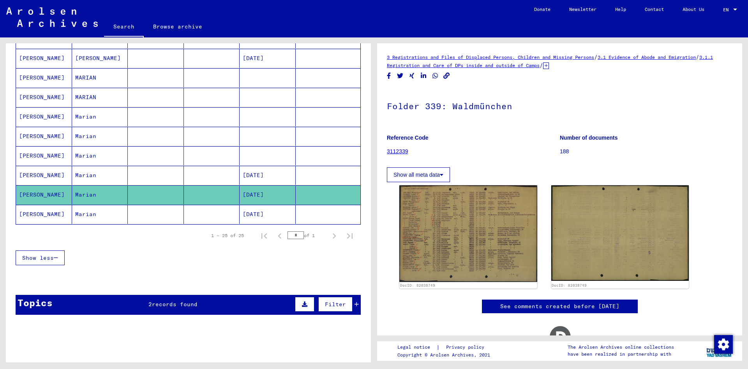
click at [80, 214] on mat-cell "Marian" at bounding box center [100, 214] width 56 height 19
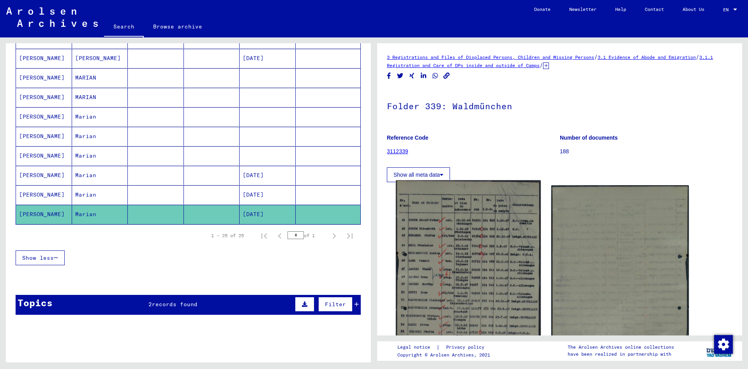
click at [456, 266] on img at bounding box center [468, 282] width 145 height 204
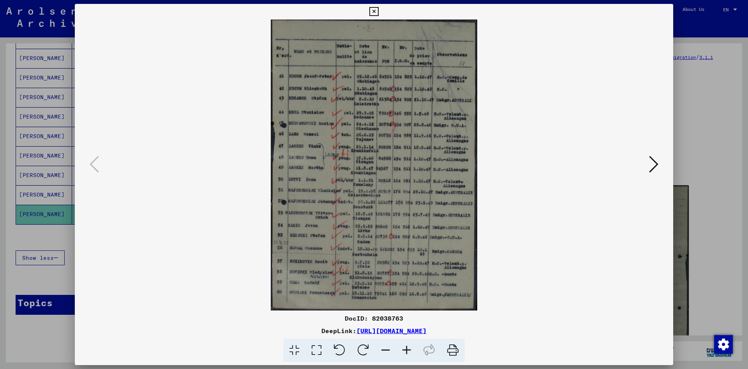
click at [381, 12] on button at bounding box center [374, 12] width 14 height 16
